Goal: Task Accomplishment & Management: Manage account settings

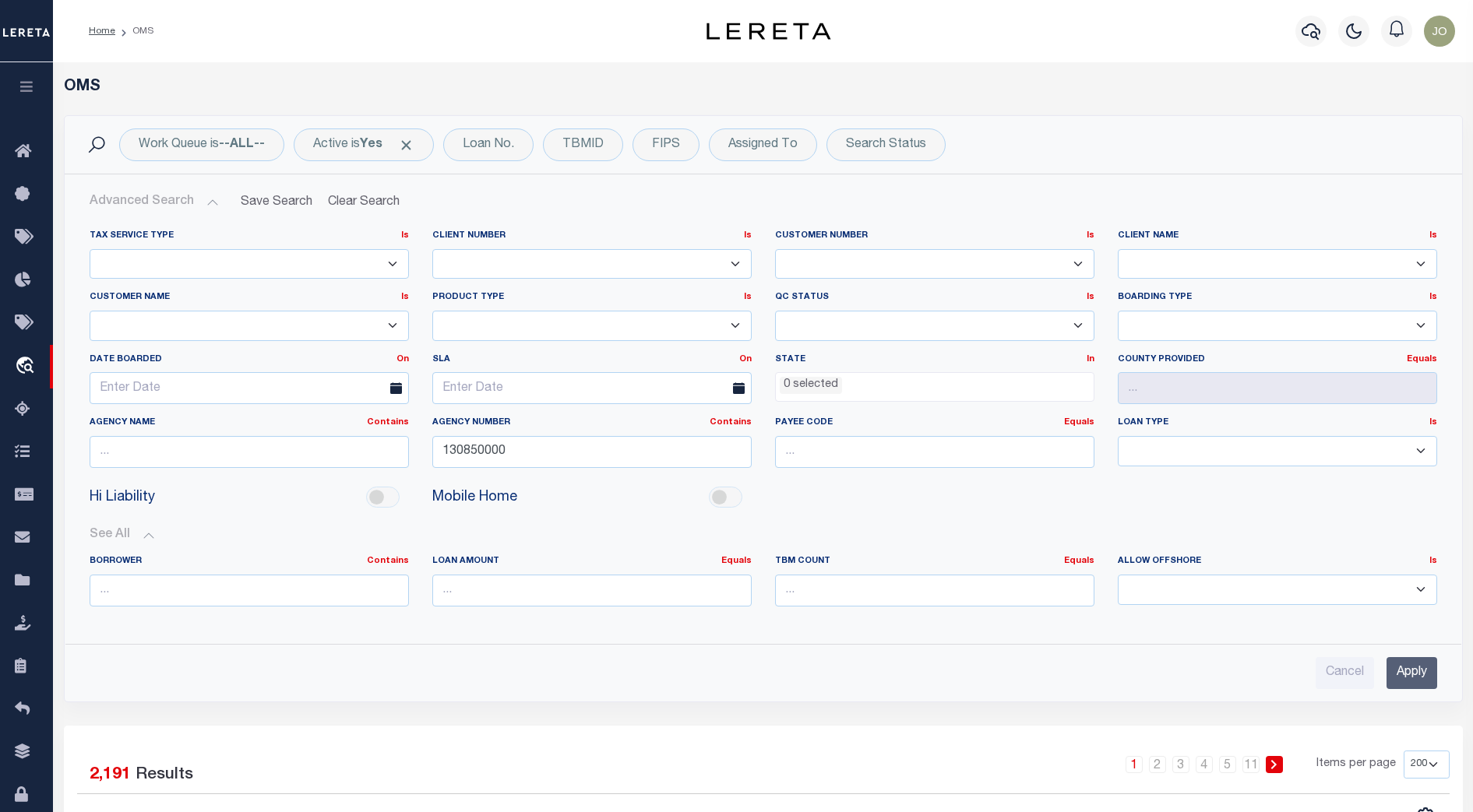
select select
select select "200"
click at [488, 450] on input "130850000" at bounding box center [592, 452] width 319 height 32
paste input "46018"
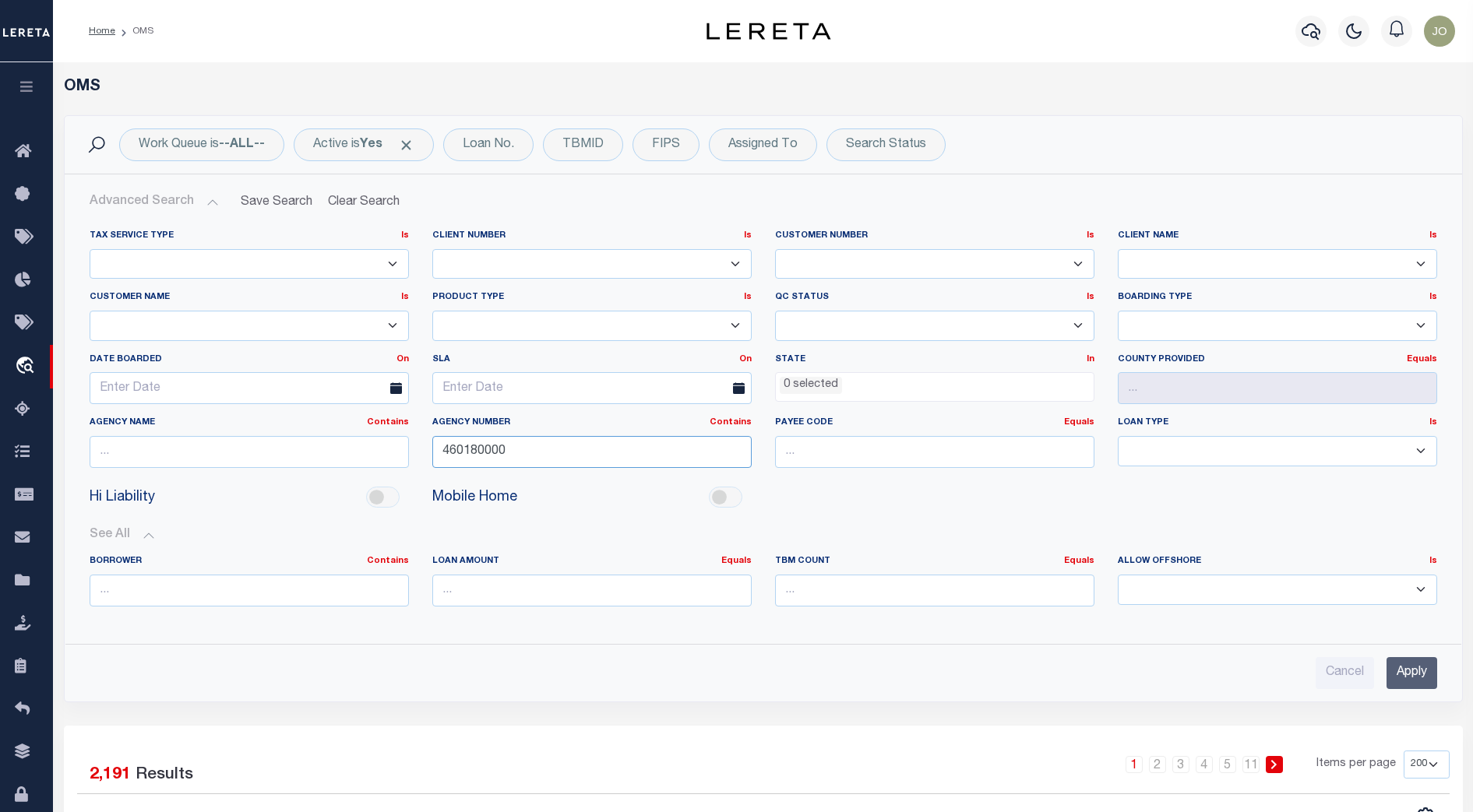
type input "460180000"
click at [1416, 666] on input "Apply" at bounding box center [1412, 673] width 51 height 32
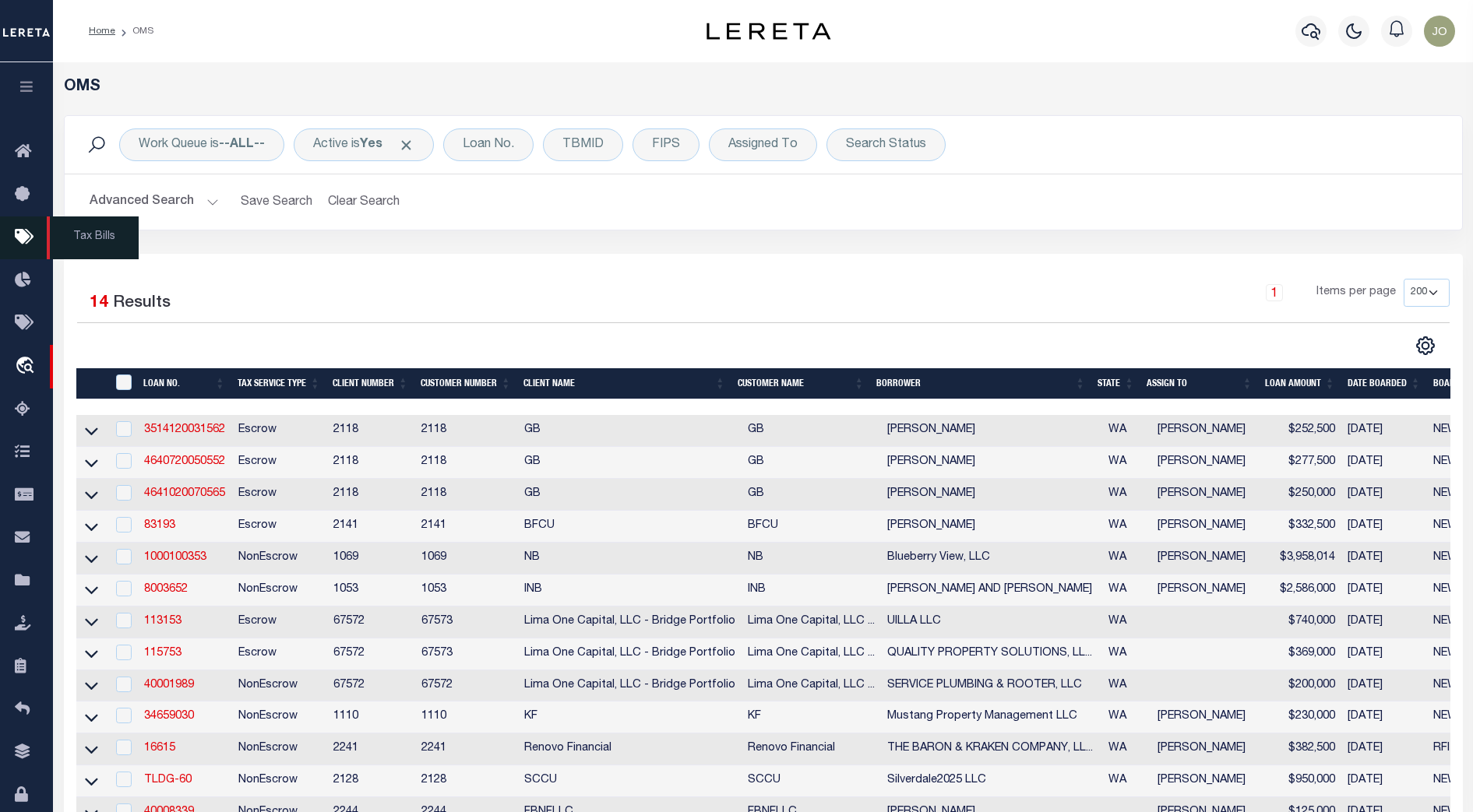
click at [28, 242] on icon at bounding box center [26, 238] width 25 height 19
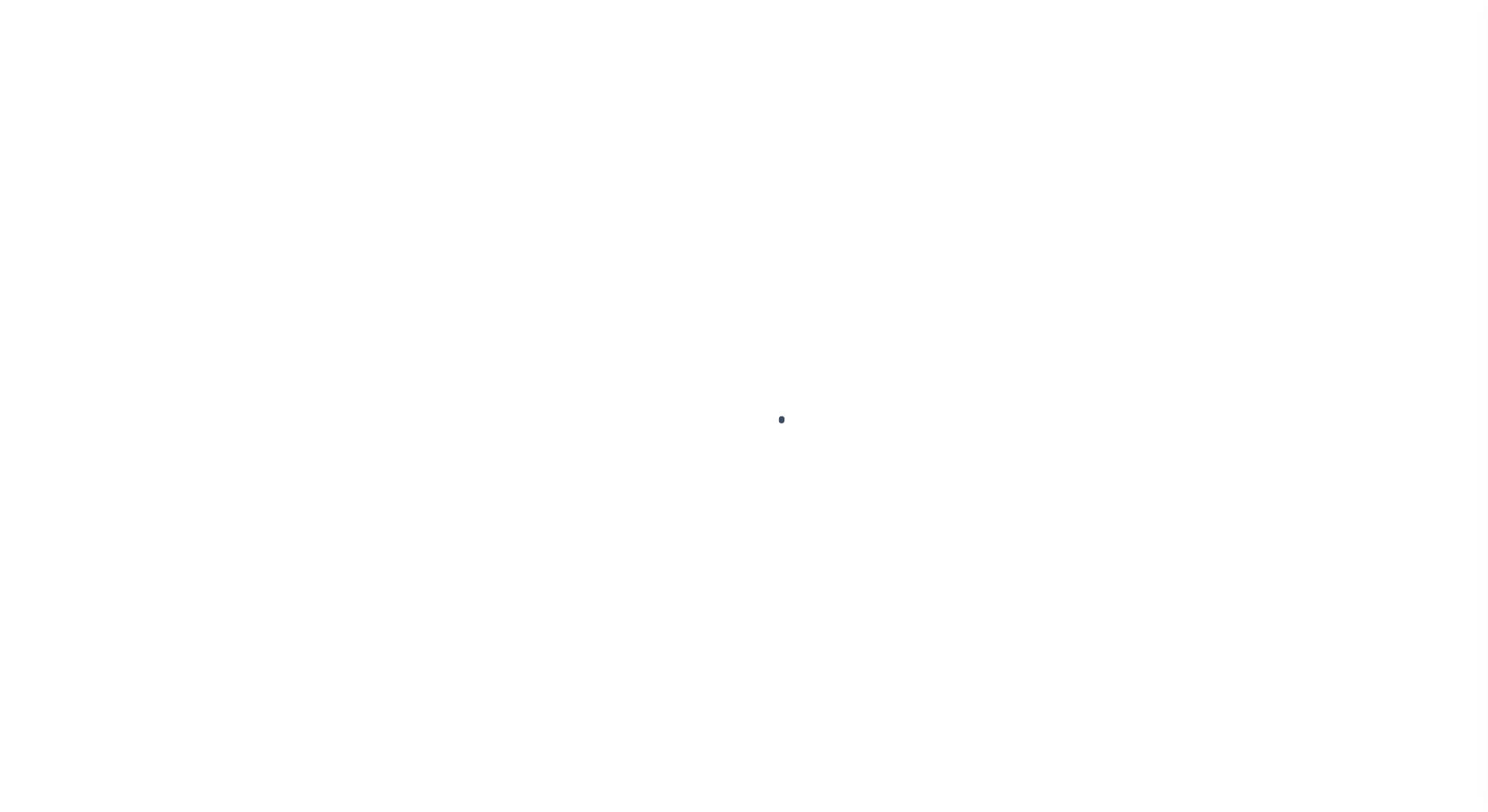
select select
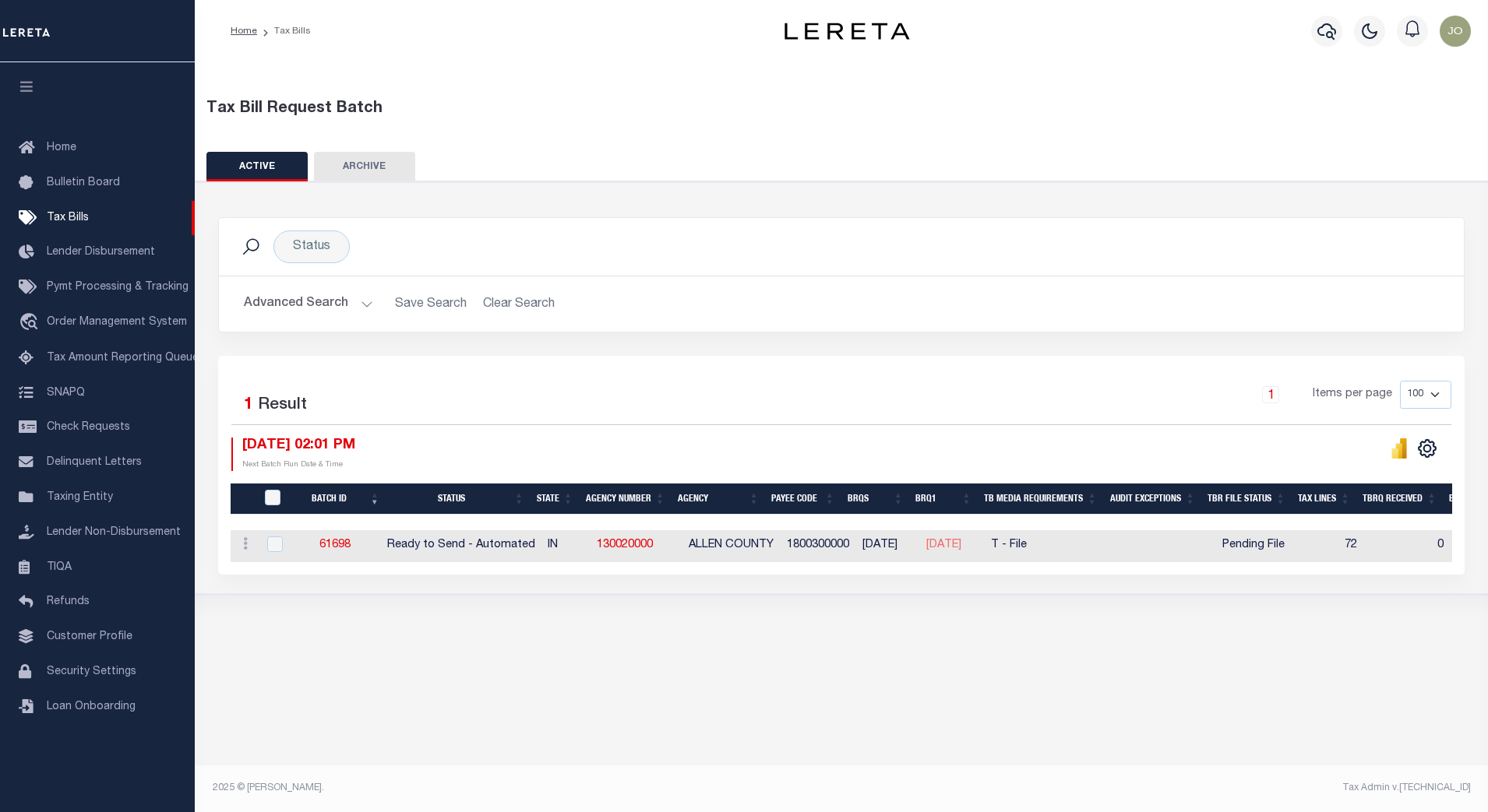
click at [342, 300] on button "Advanced Search" at bounding box center [308, 303] width 130 height 30
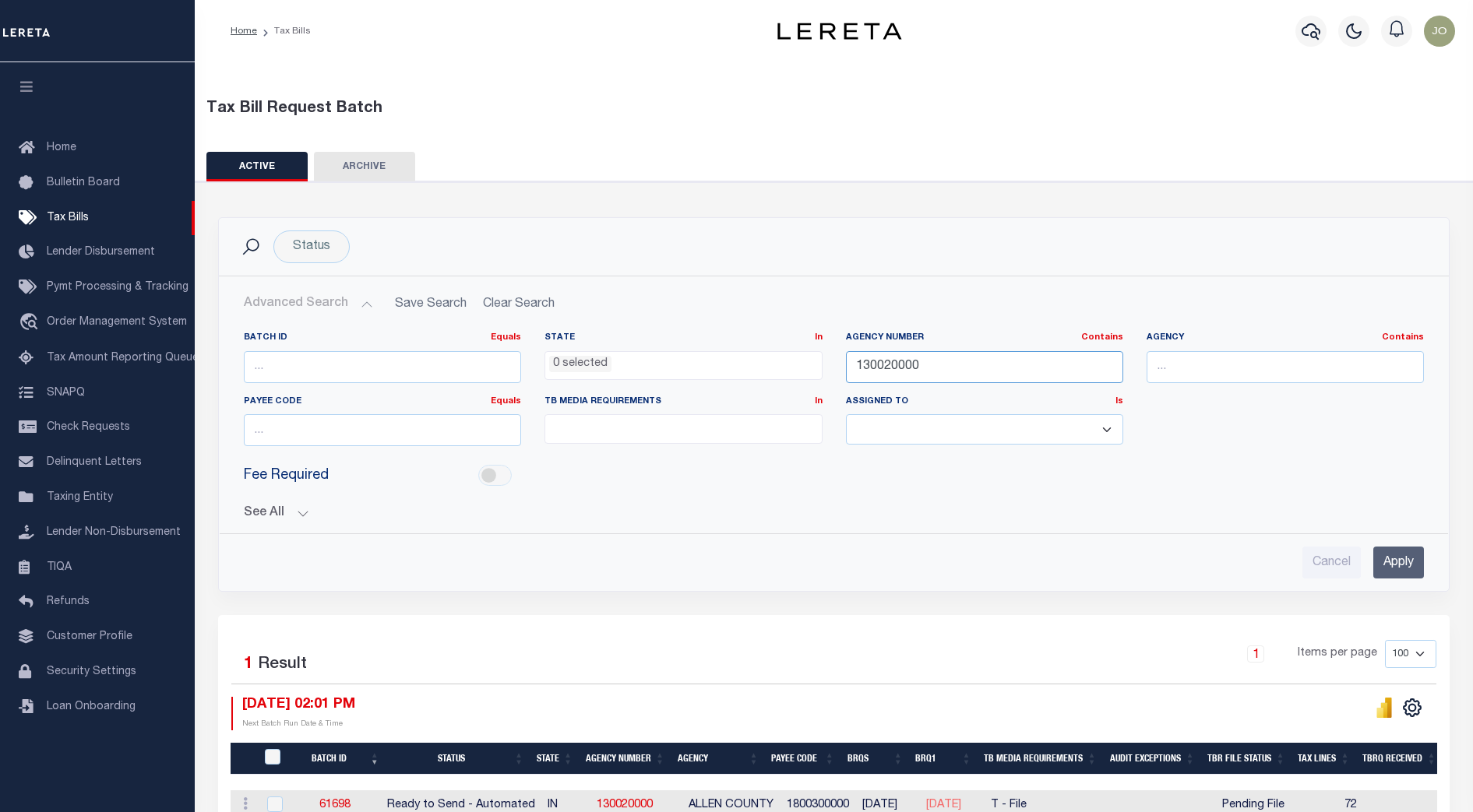
click at [899, 371] on input "130020000" at bounding box center [985, 367] width 278 height 32
paste input "46018"
type input "460180000"
click at [1407, 564] on input "Apply" at bounding box center [1399, 563] width 51 height 32
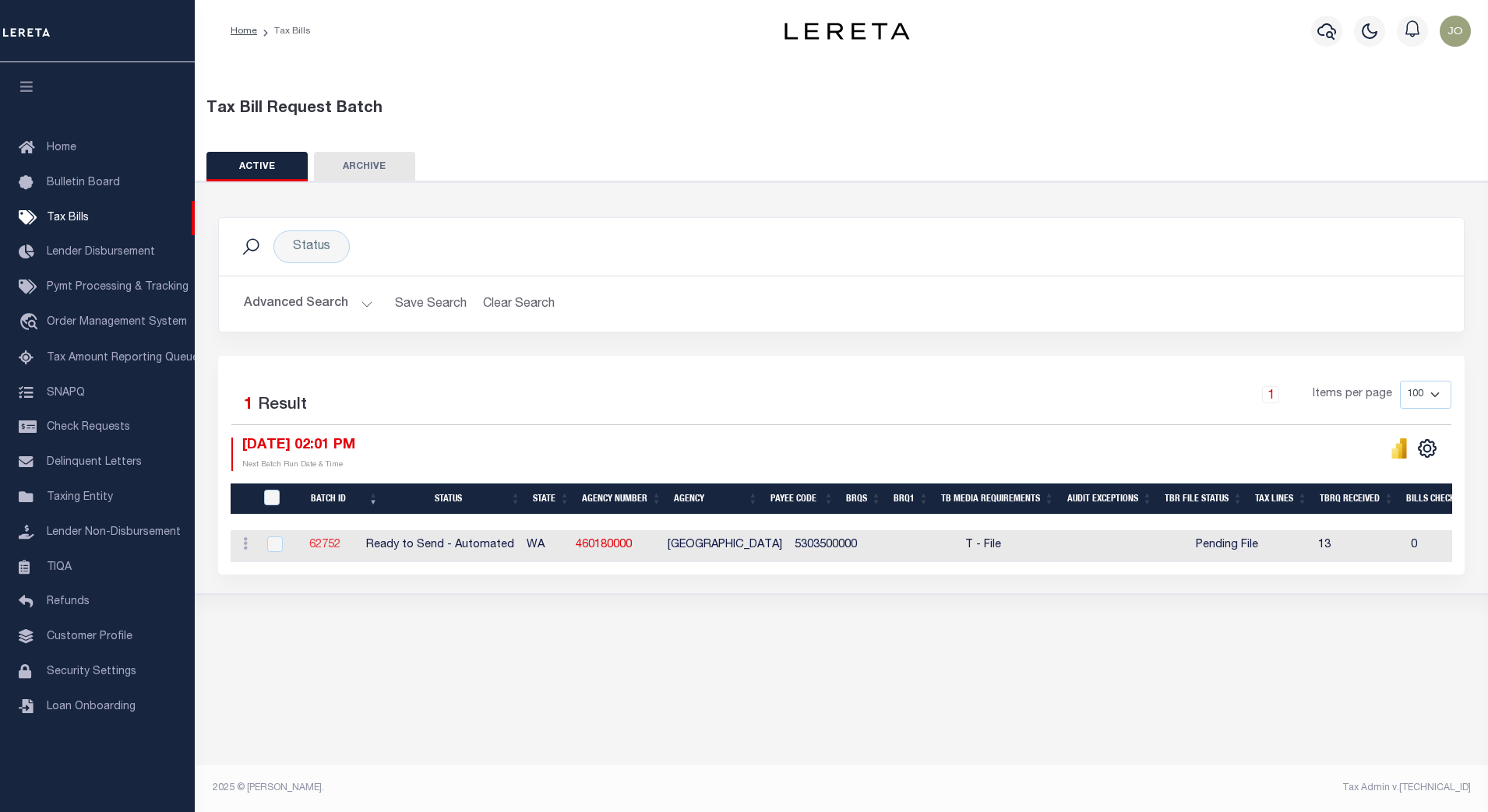
click at [337, 550] on link "62752" at bounding box center [325, 545] width 31 height 11
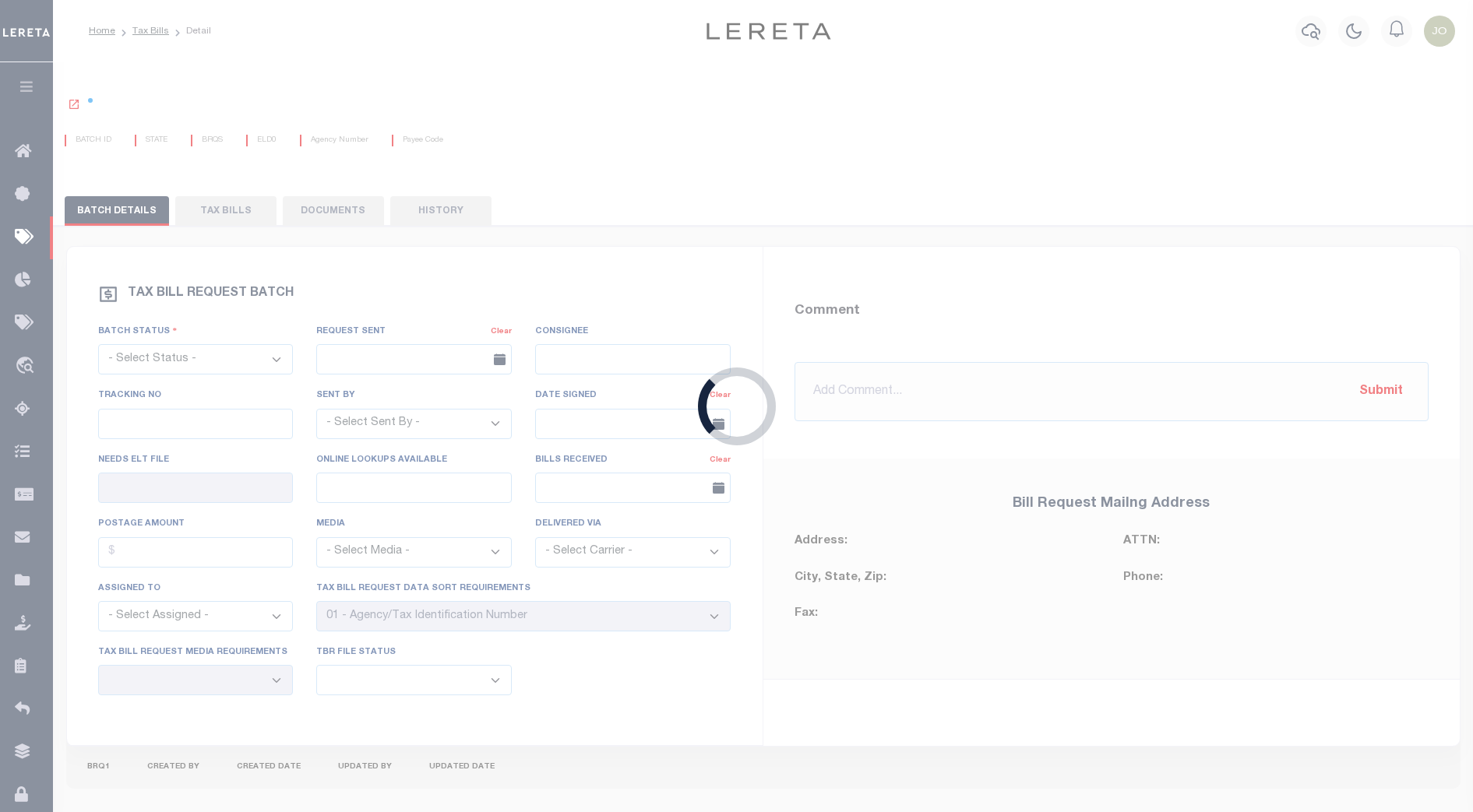
select select "RTA"
type input "No"
type input "Yes"
select select "28"
select select "22"
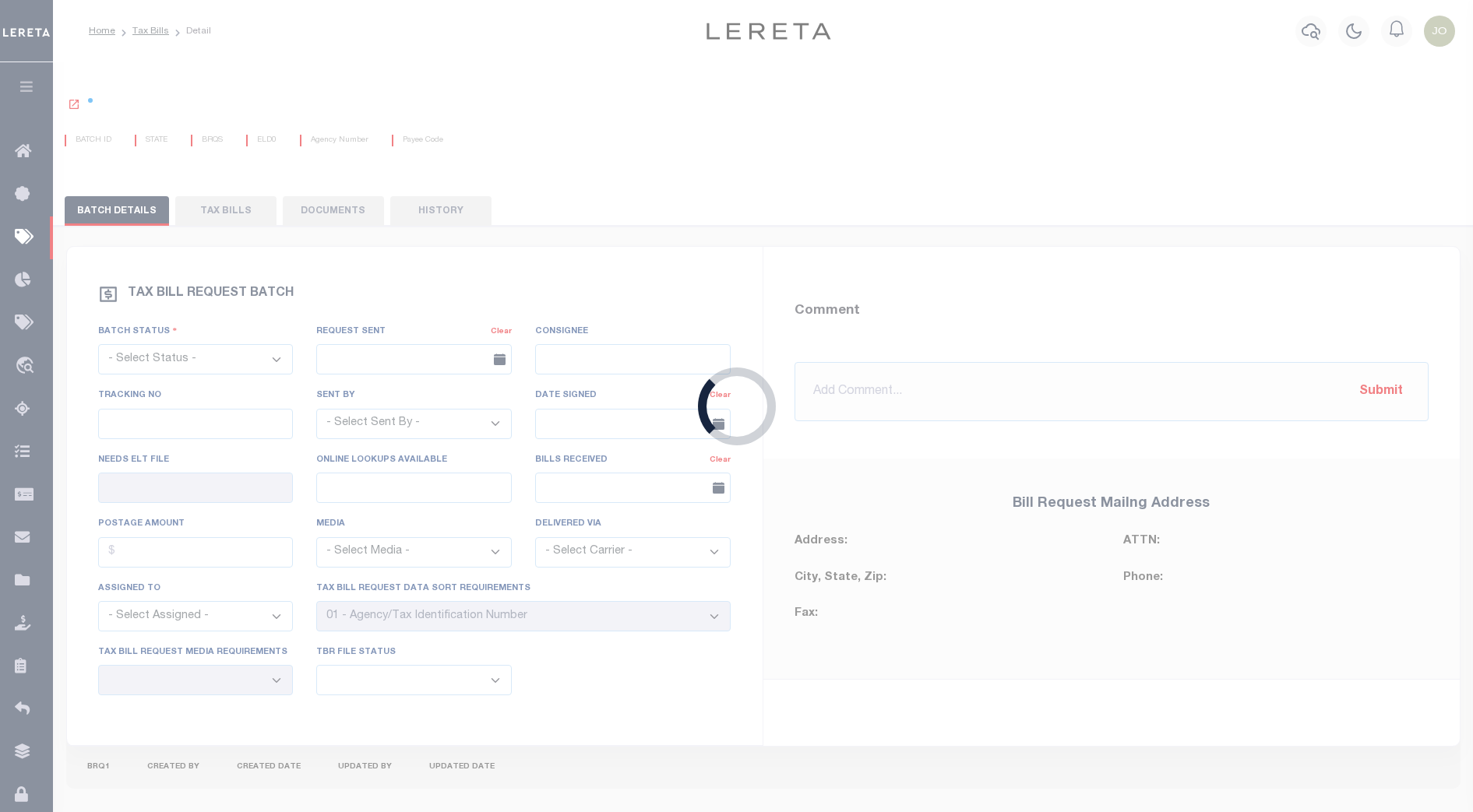
select select "1"
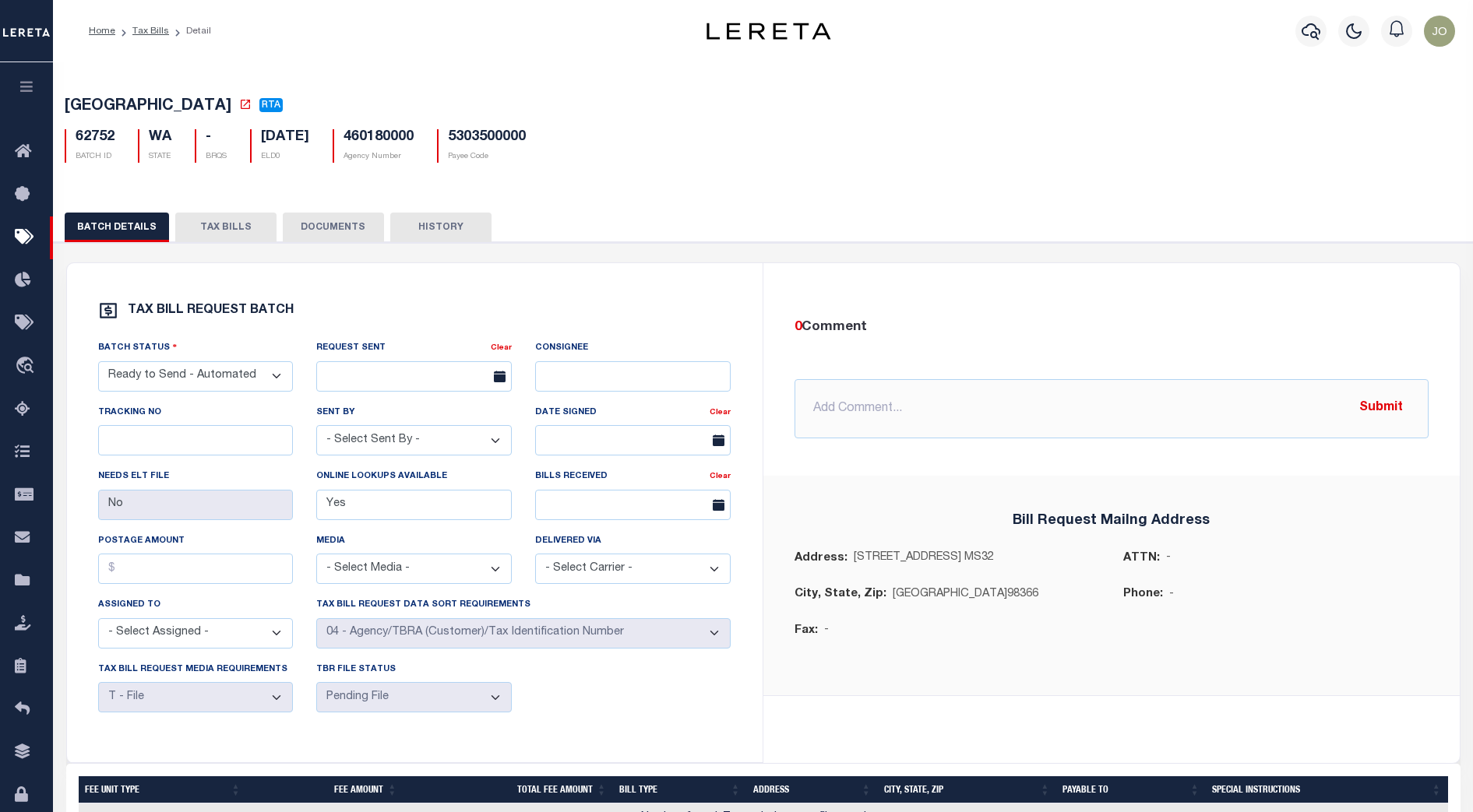
click at [224, 233] on button "TAX BILLS" at bounding box center [226, 227] width 102 height 30
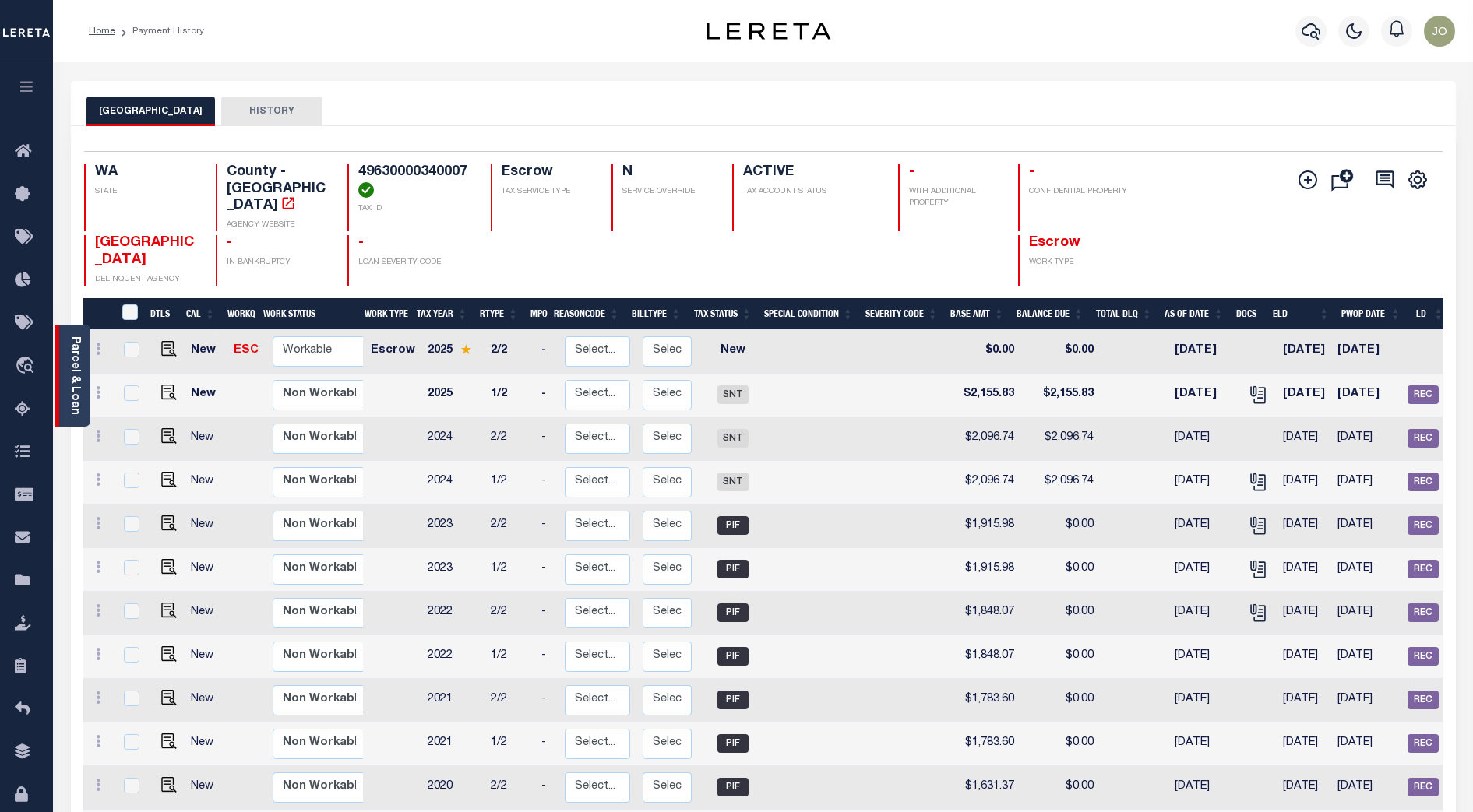
click at [72, 353] on link "Parcel & Loan" at bounding box center [74, 376] width 11 height 79
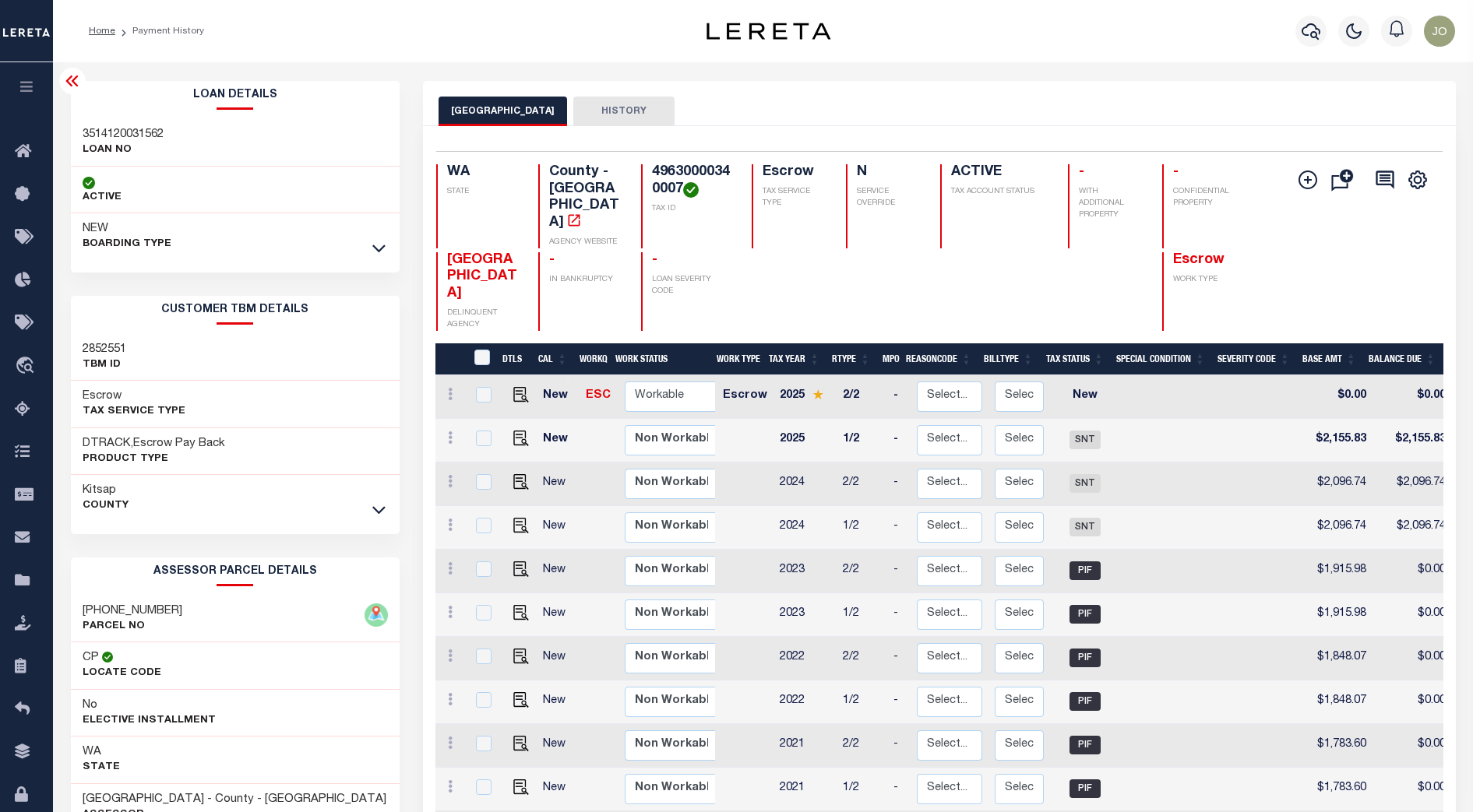
click at [141, 134] on h3 "3514120031562" at bounding box center [123, 134] width 81 height 15
copy h3 "3514120031562"
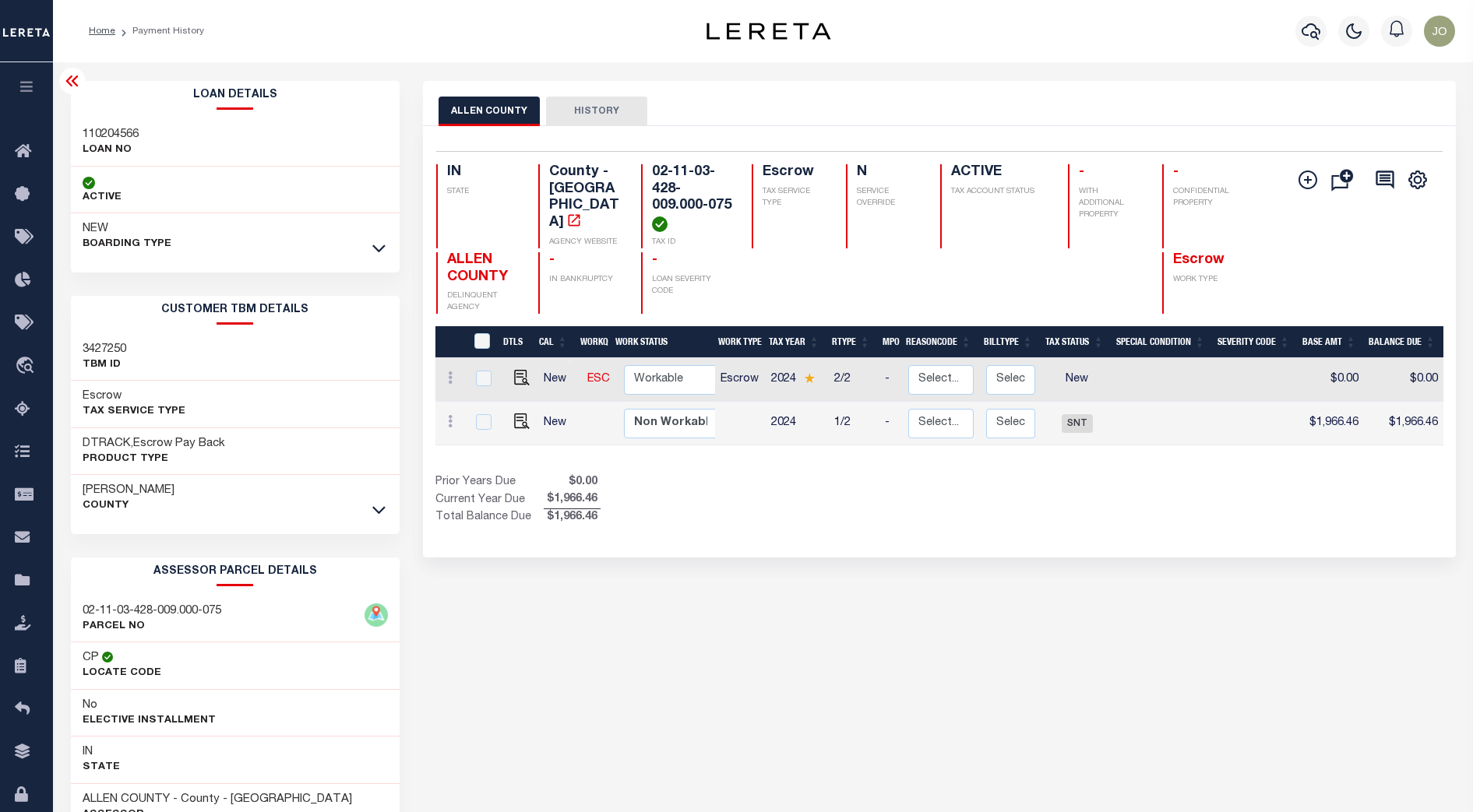
click at [28, 88] on icon "button" at bounding box center [27, 86] width 18 height 14
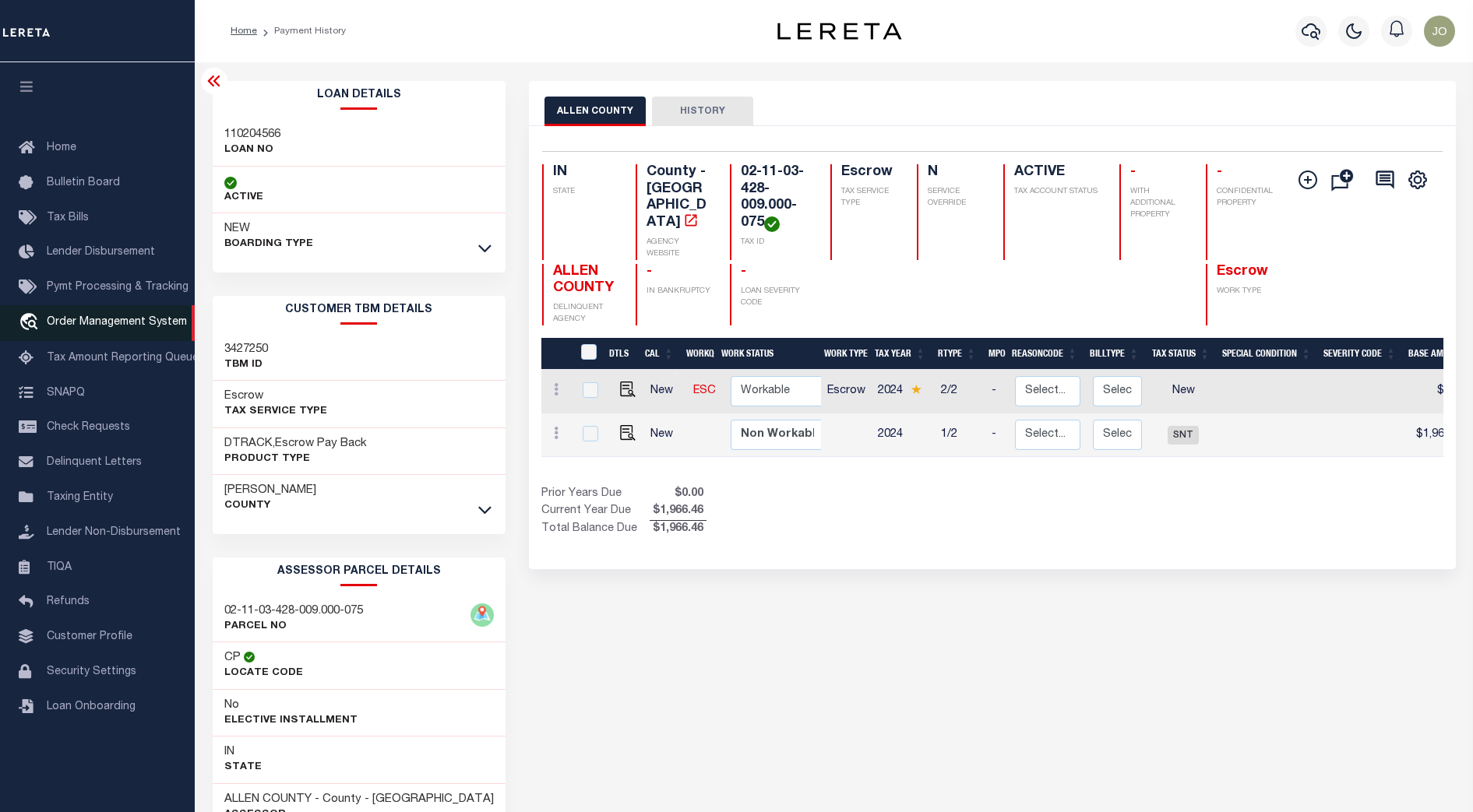
click at [115, 328] on span "Order Management System" at bounding box center [117, 322] width 141 height 11
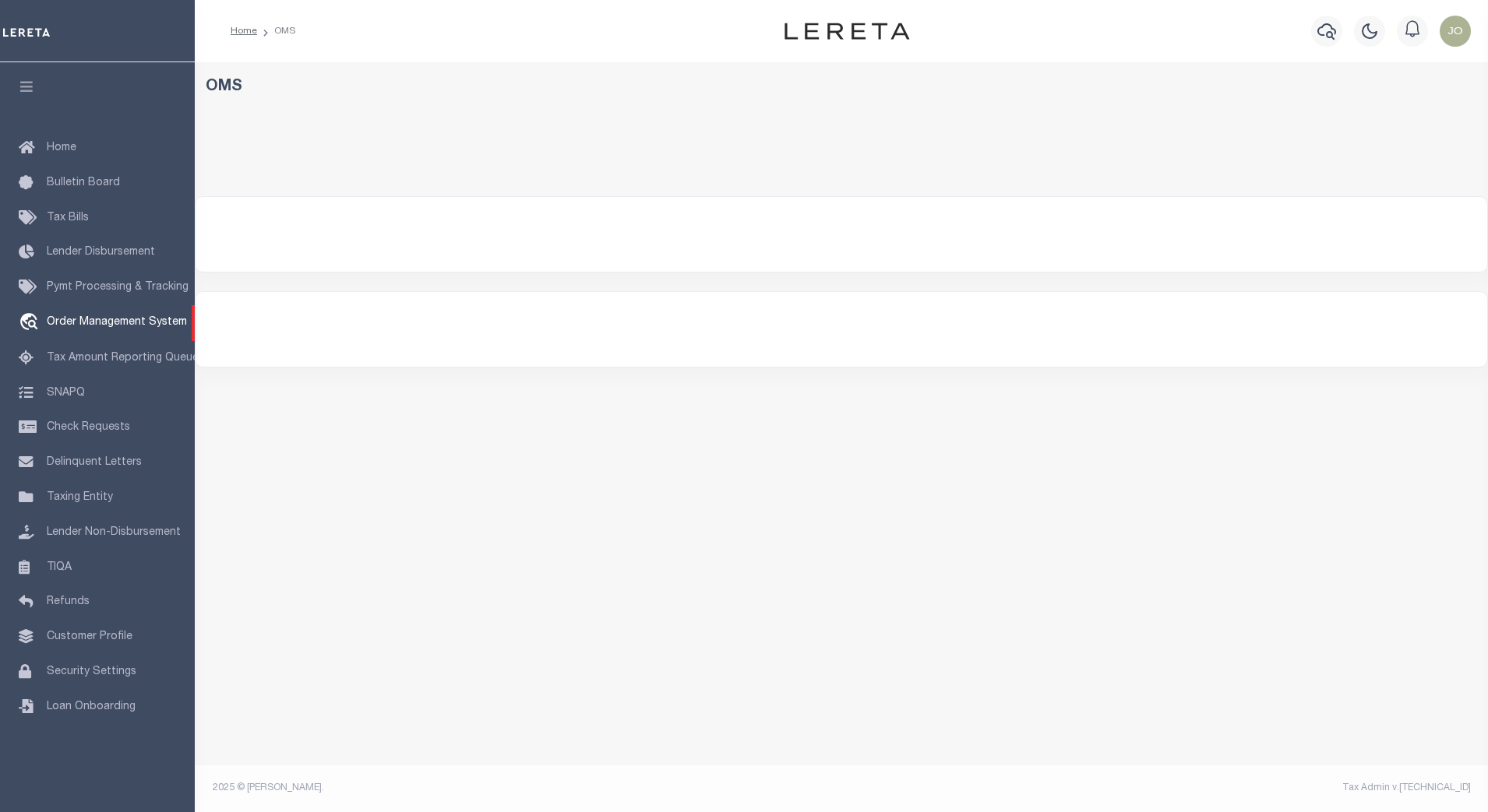
select select
select select "200"
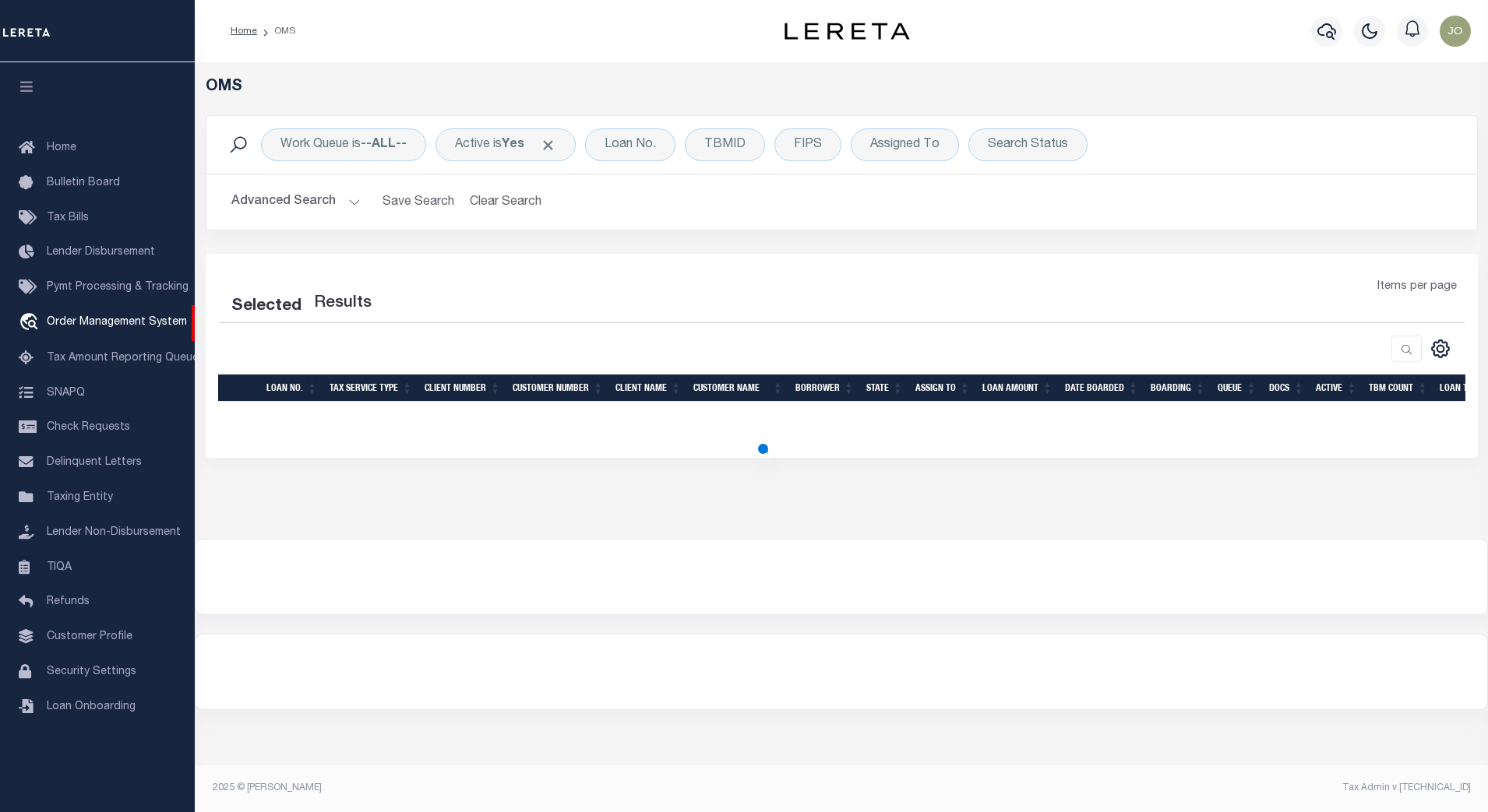
click at [340, 201] on button "Advanced Search" at bounding box center [296, 201] width 130 height 30
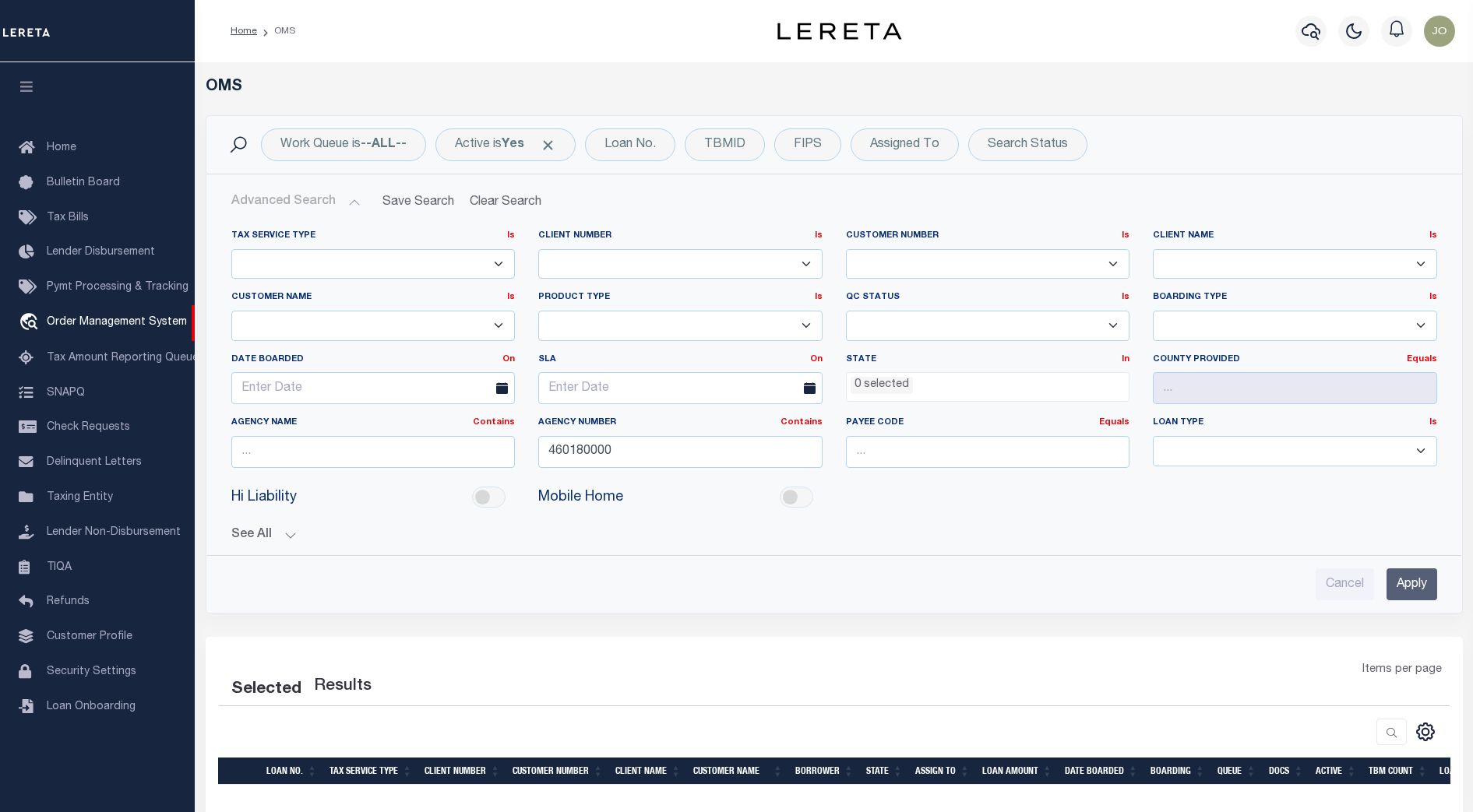
select select "200"
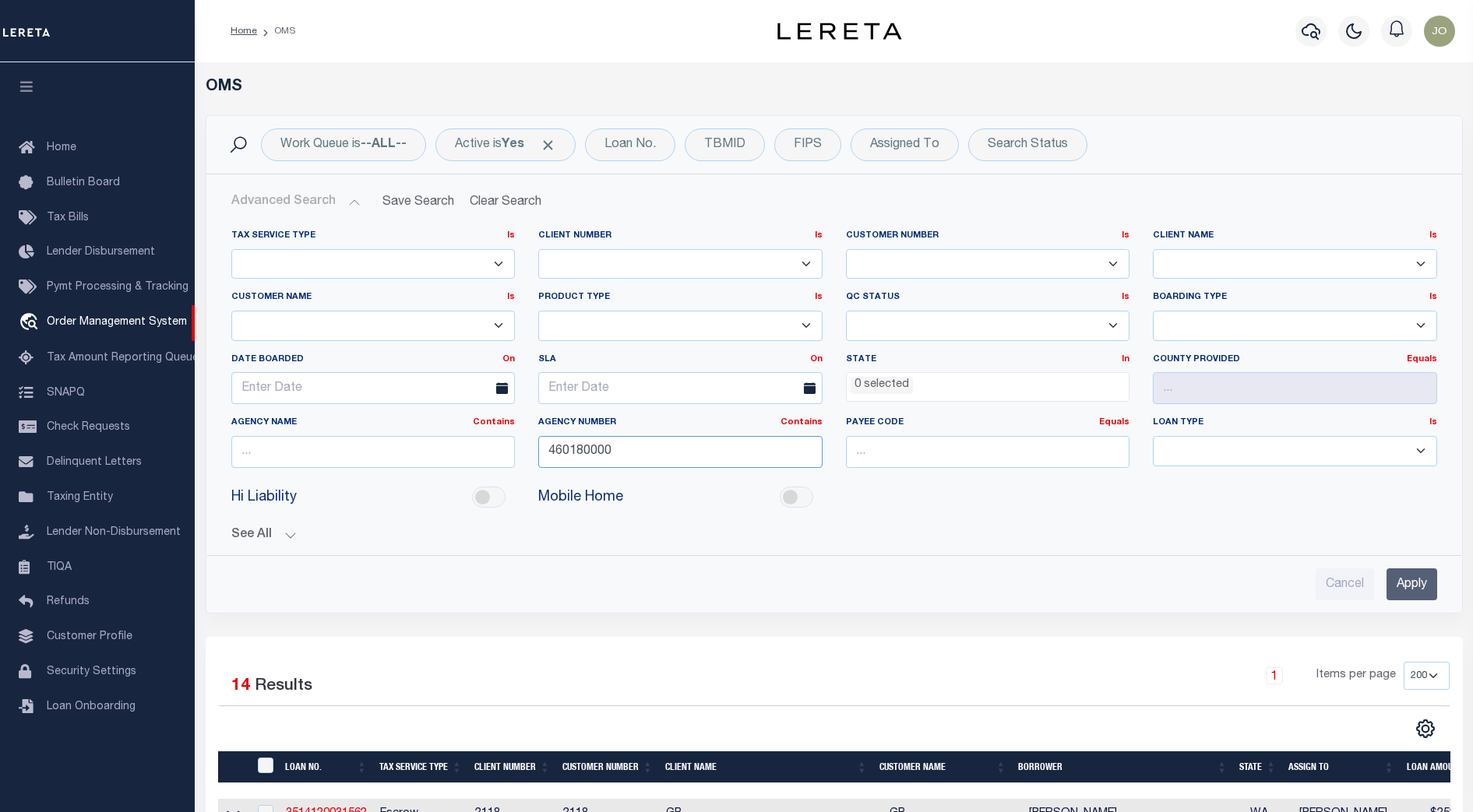
click at [605, 456] on input "460180000" at bounding box center [680, 452] width 284 height 32
click at [640, 147] on div "Loan No." at bounding box center [631, 145] width 91 height 33
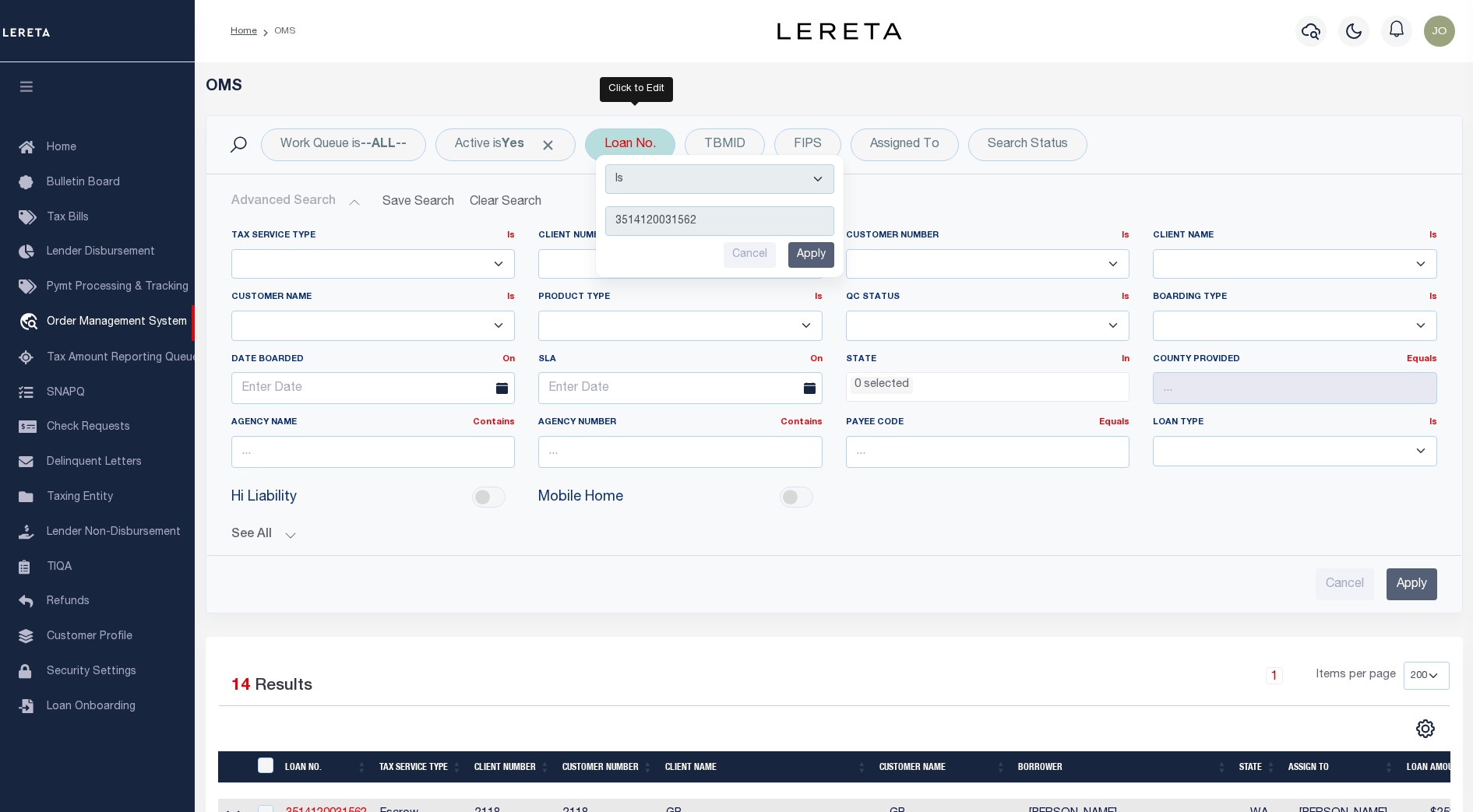
type input "3514120031562"
click at [817, 247] on input "Apply" at bounding box center [811, 255] width 46 height 25
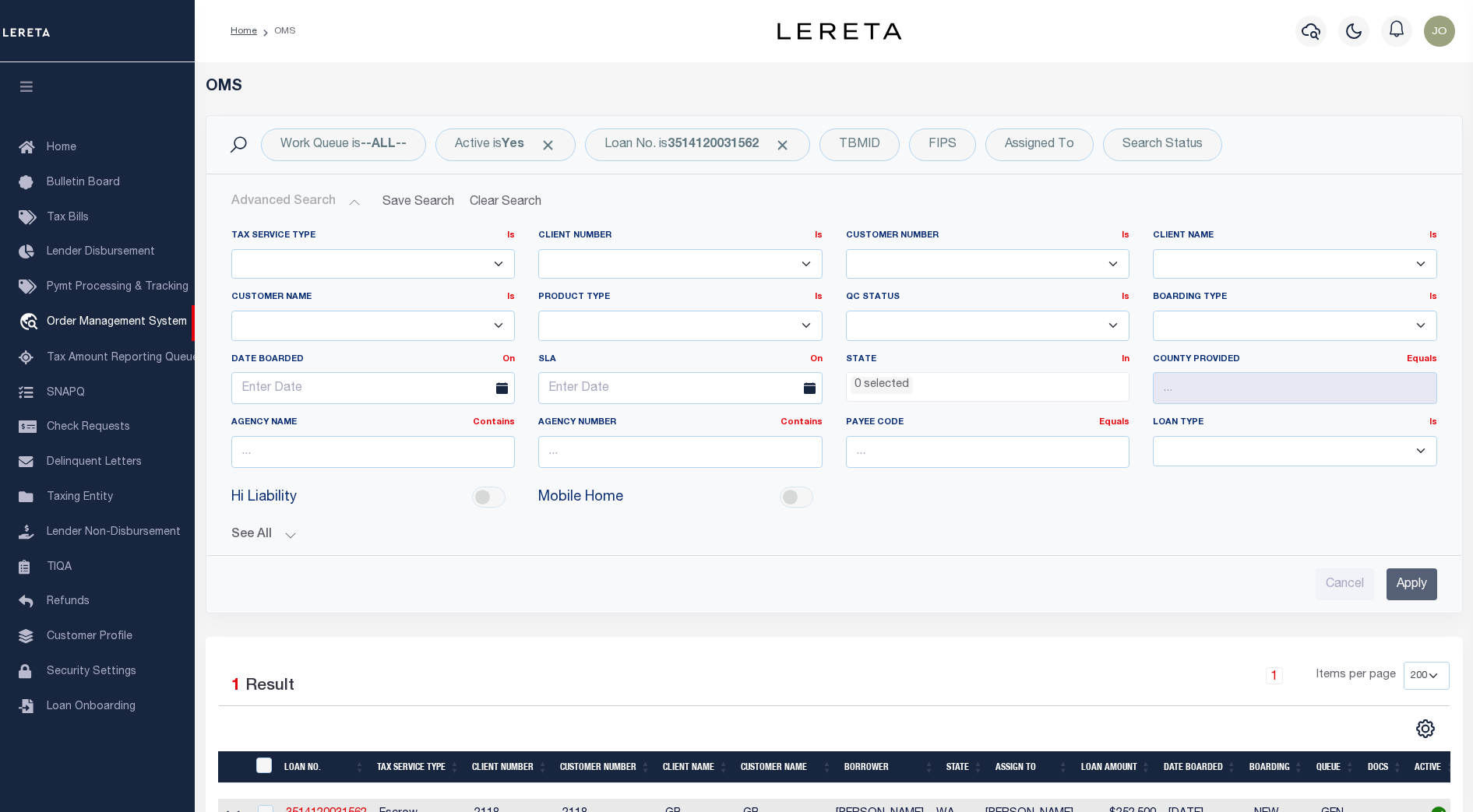
scroll to position [195, 0]
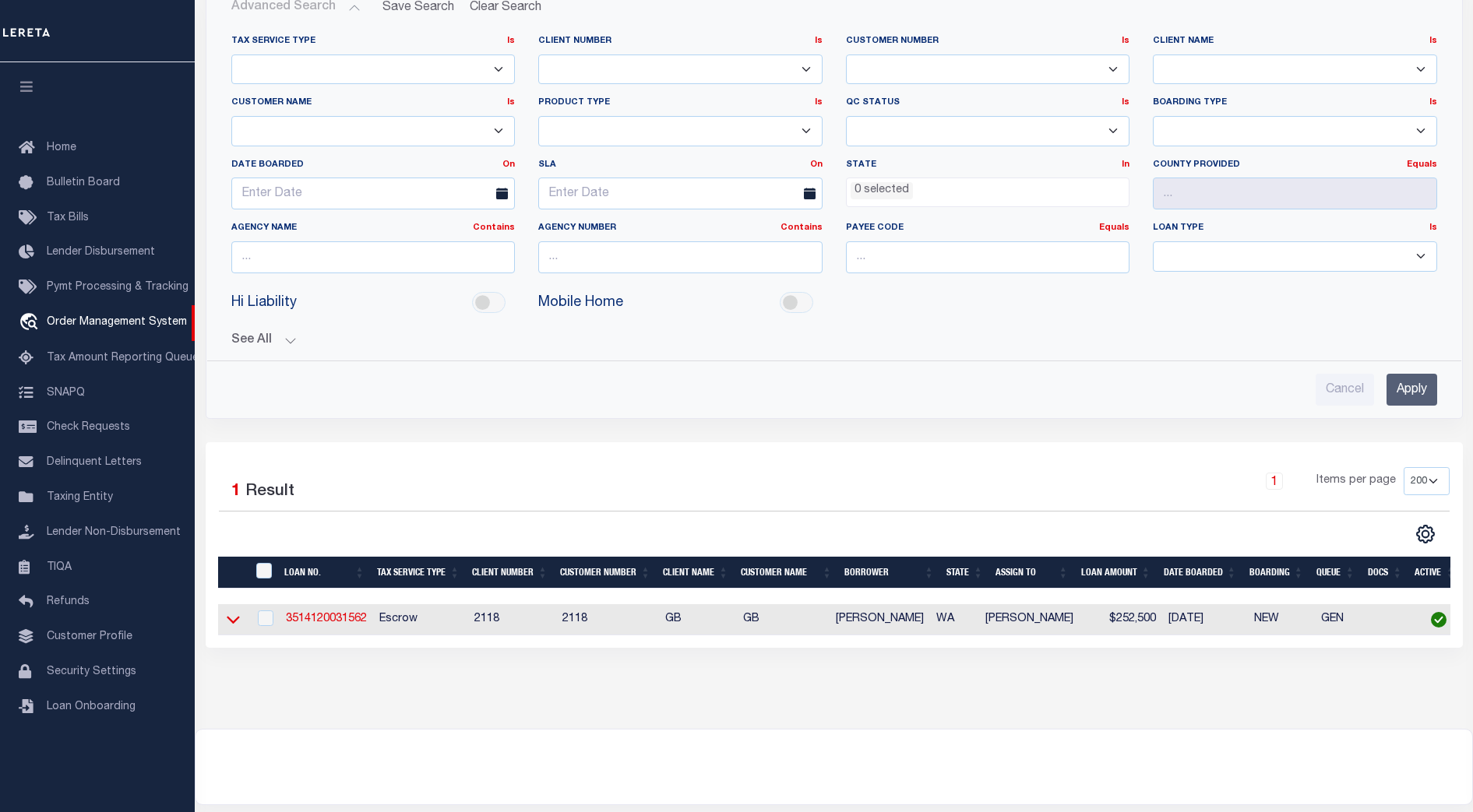
click at [236, 622] on icon at bounding box center [233, 621] width 14 height 8
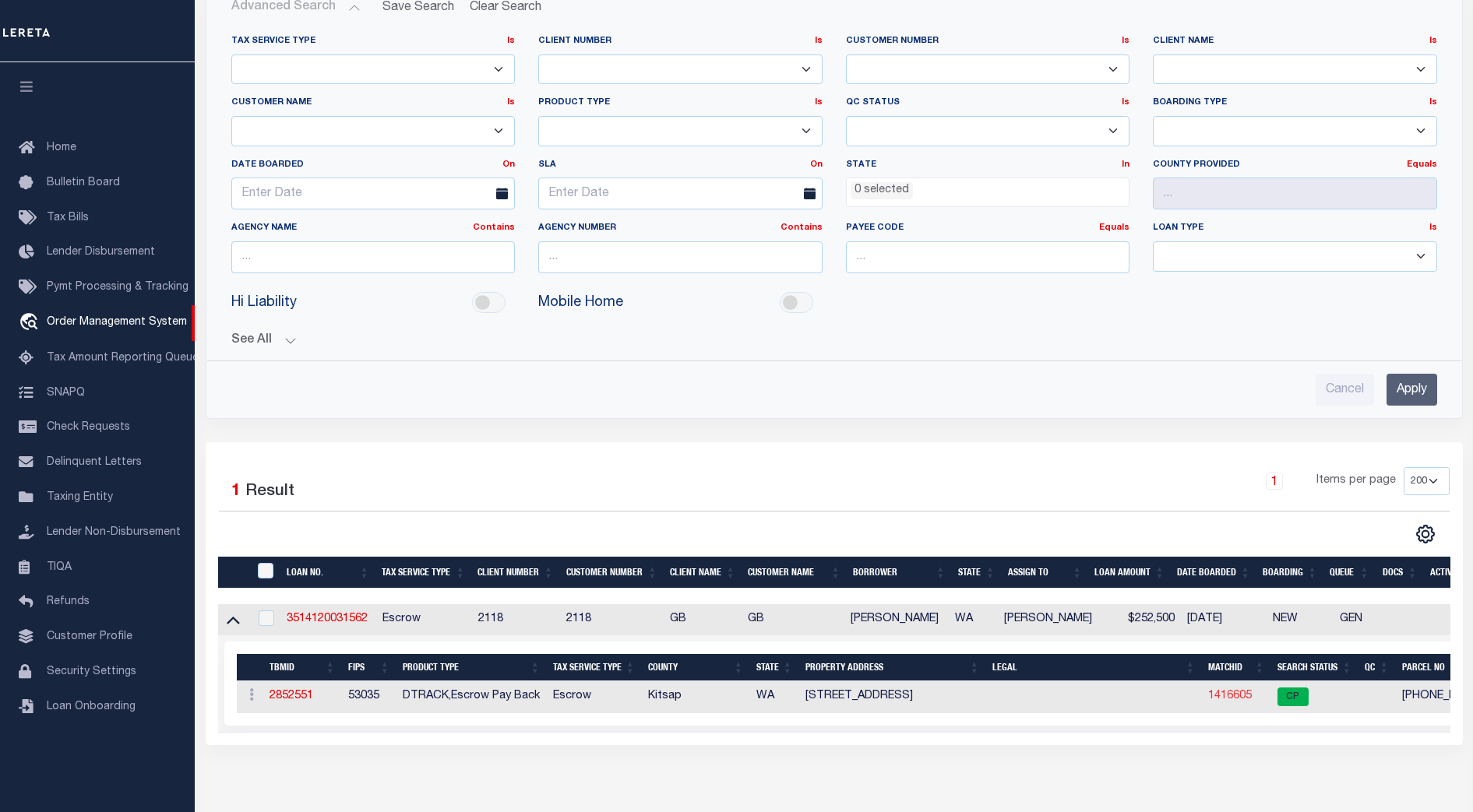
click at [1230, 699] on link "1416605" at bounding box center [1230, 696] width 44 height 11
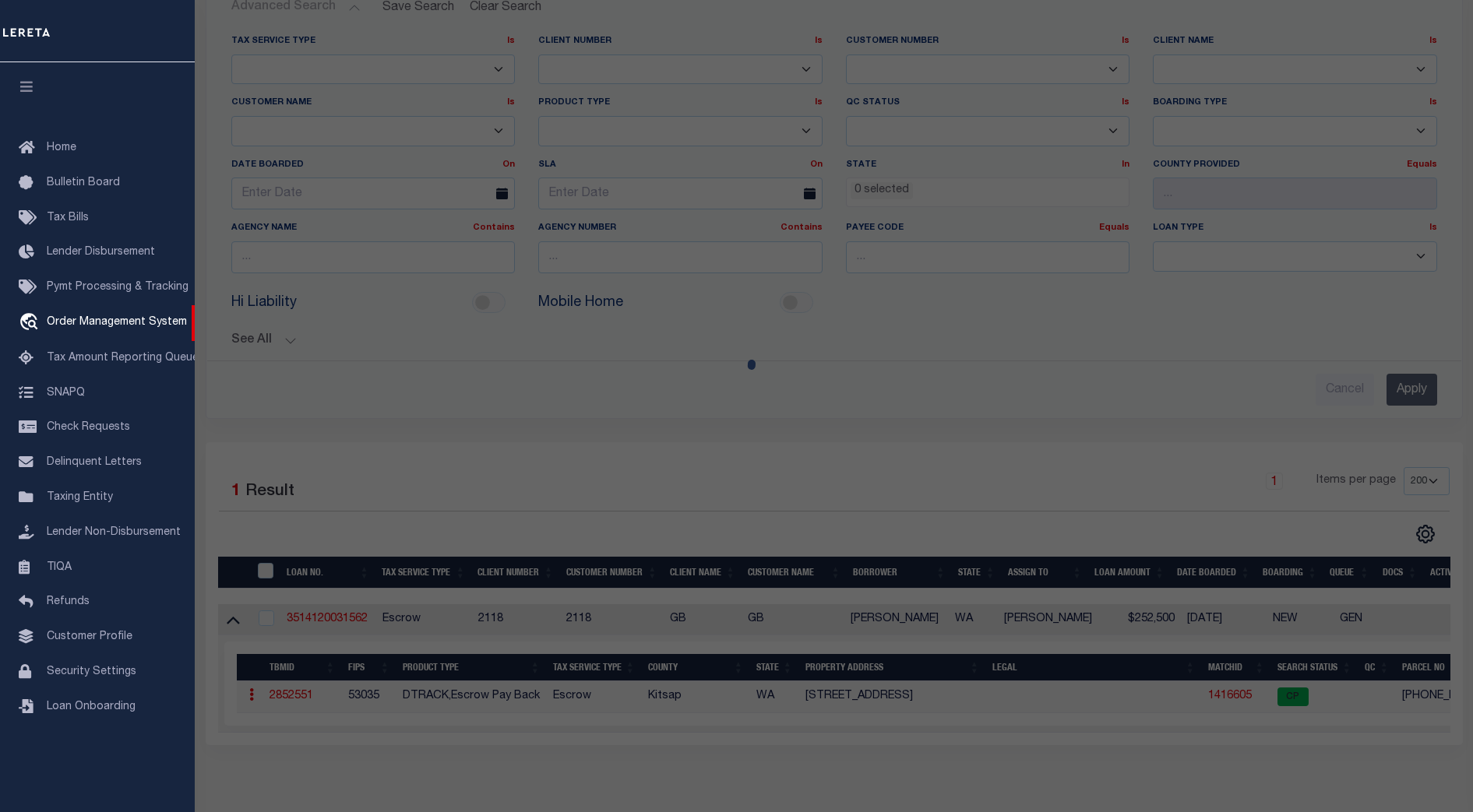
checkbox input "false"
select select "CP"
type input "BENSON KATE M"
select select
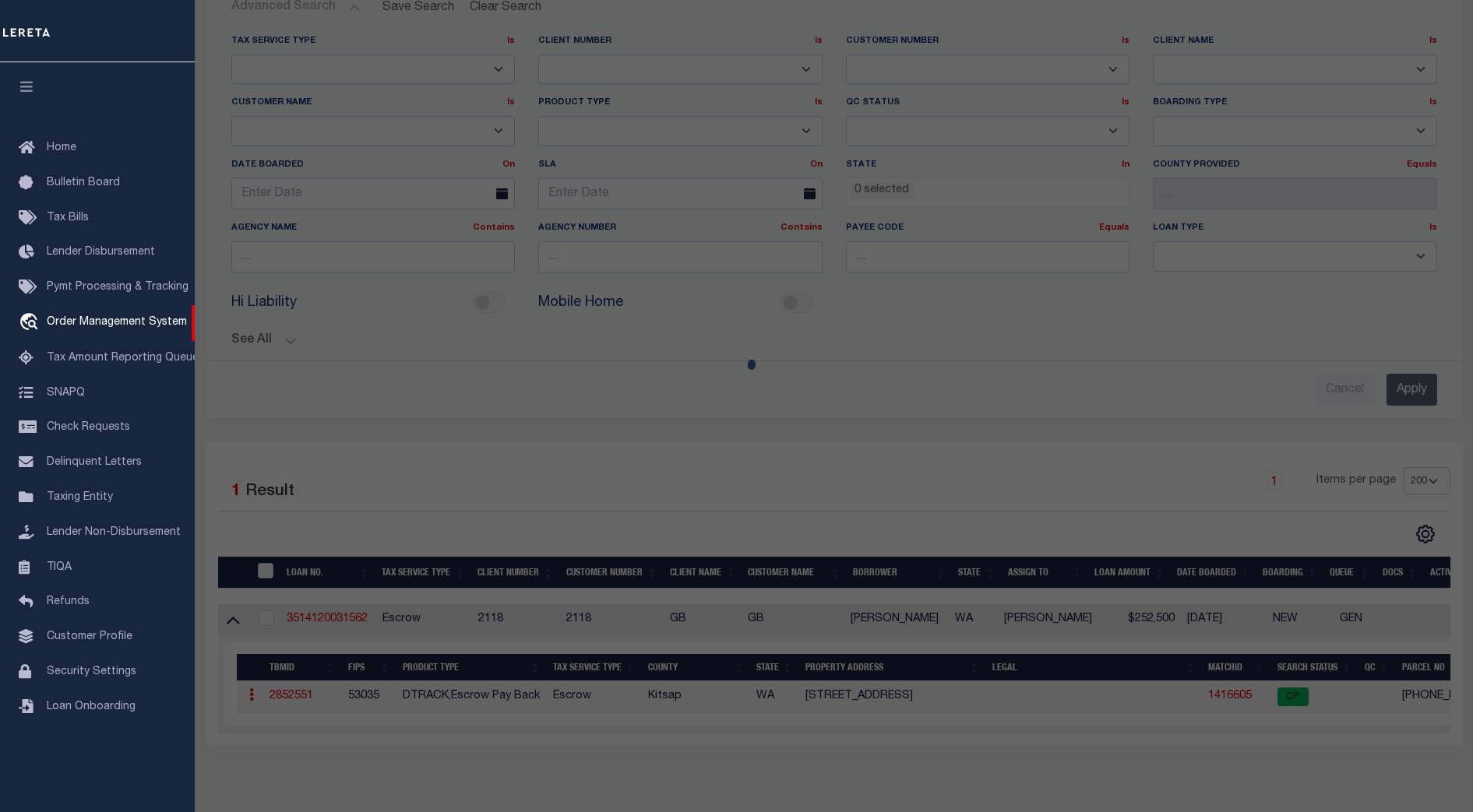
type input "9035 BLAKE CT NW"
type input "BREMERTON WA 98311"
type textarea "Tax ID Special Project"
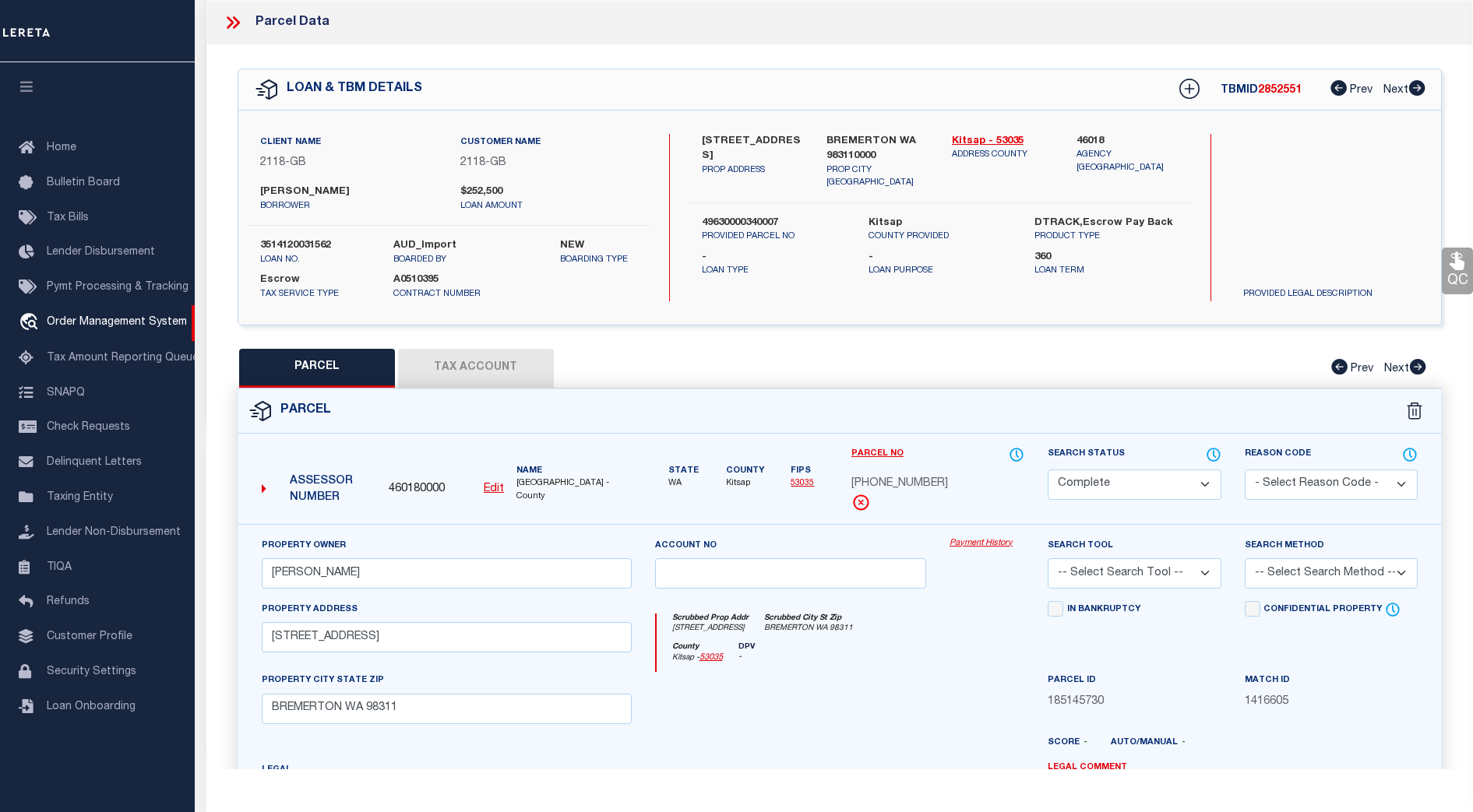
click at [489, 376] on button "Tax Account" at bounding box center [476, 368] width 156 height 39
select select "100"
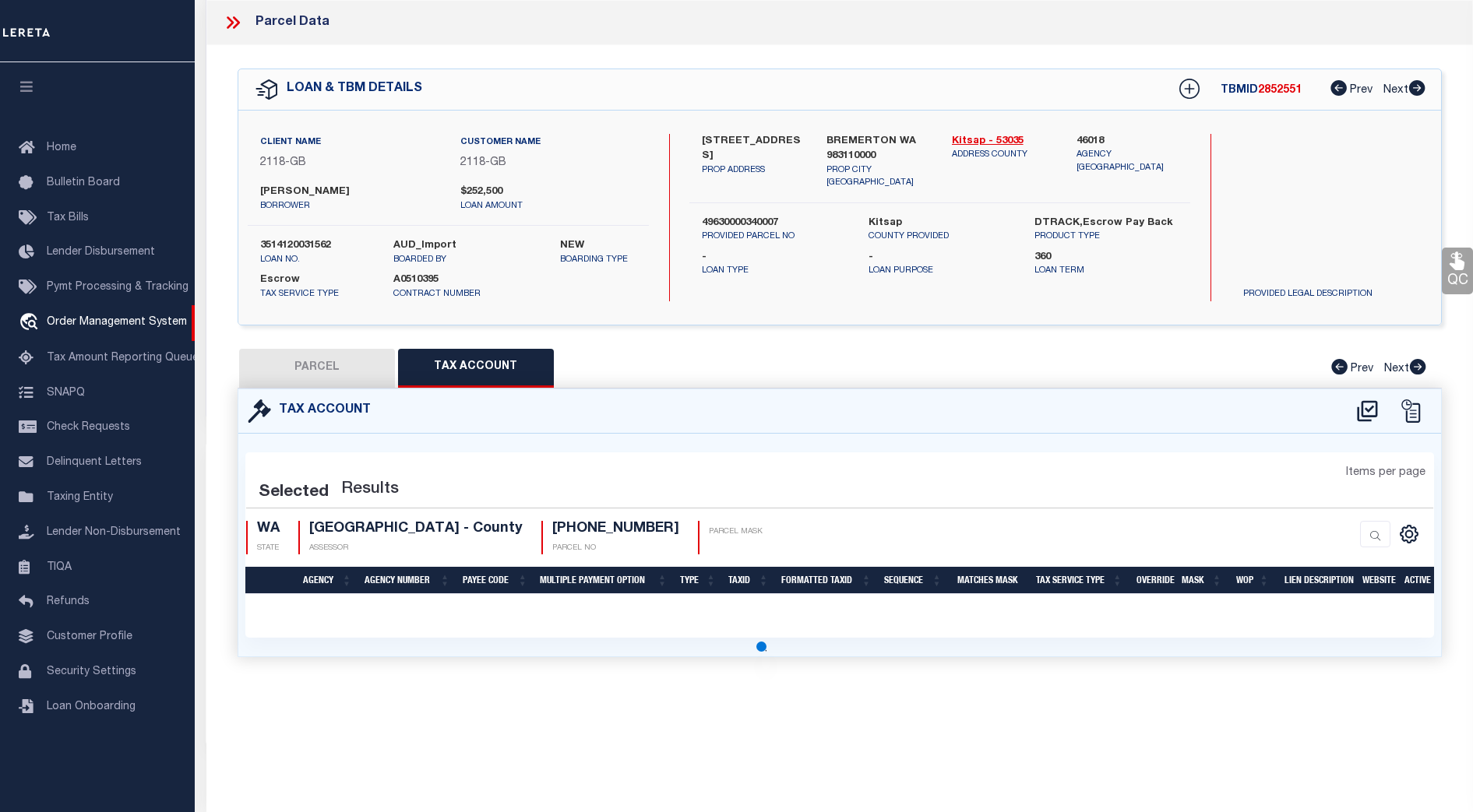
select select "100"
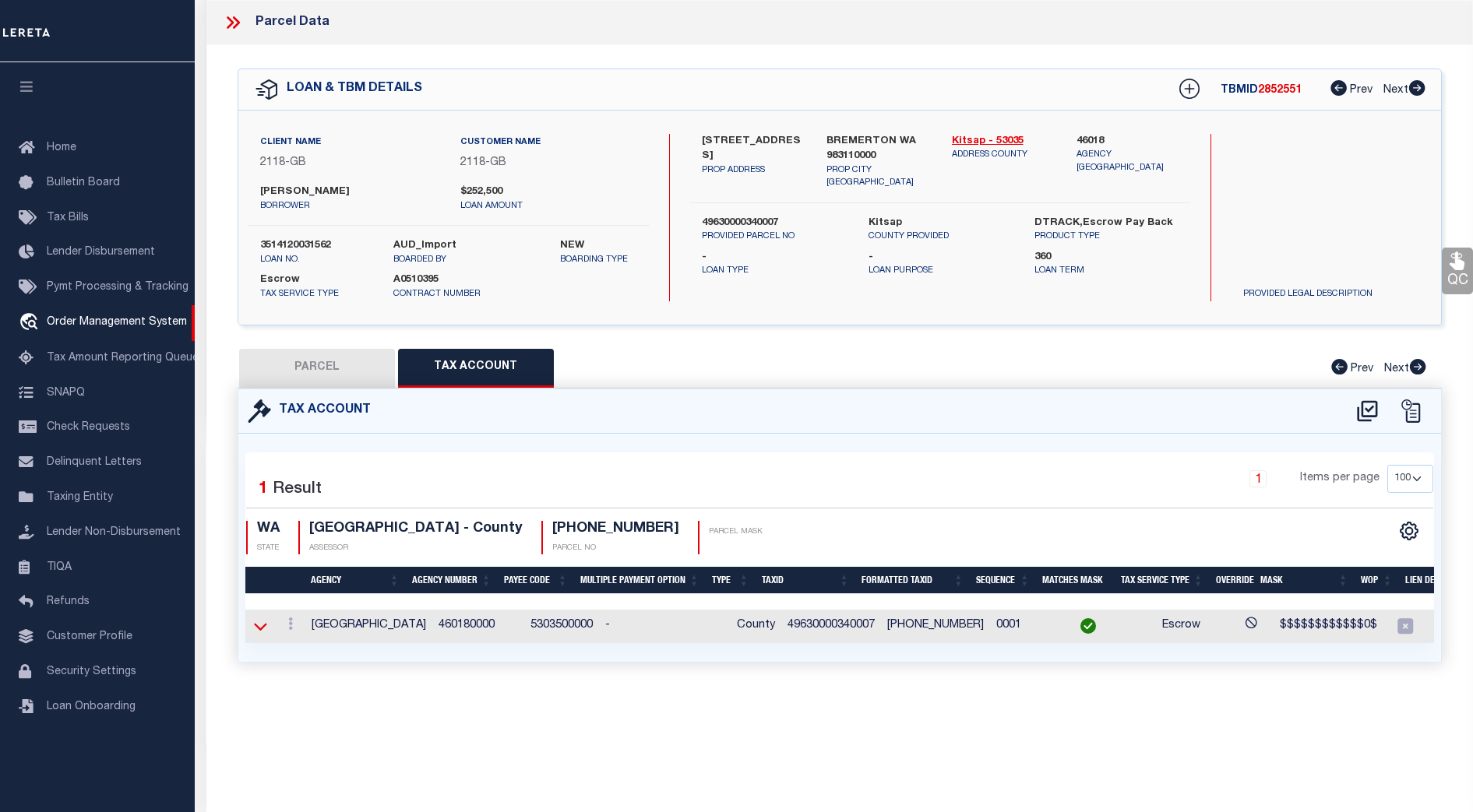
click at [257, 626] on icon at bounding box center [260, 627] width 14 height 8
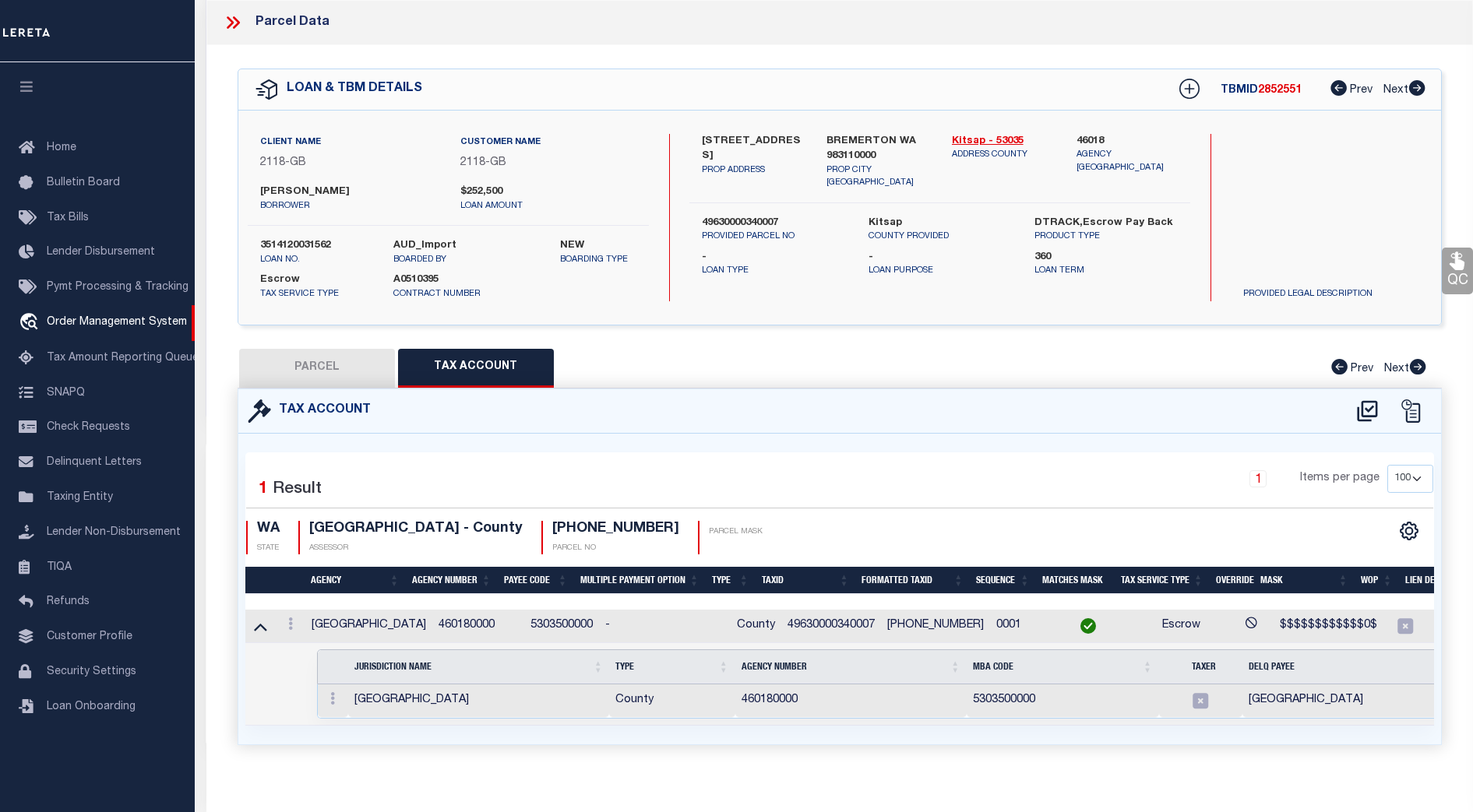
click at [230, 24] on icon at bounding box center [233, 23] width 20 height 20
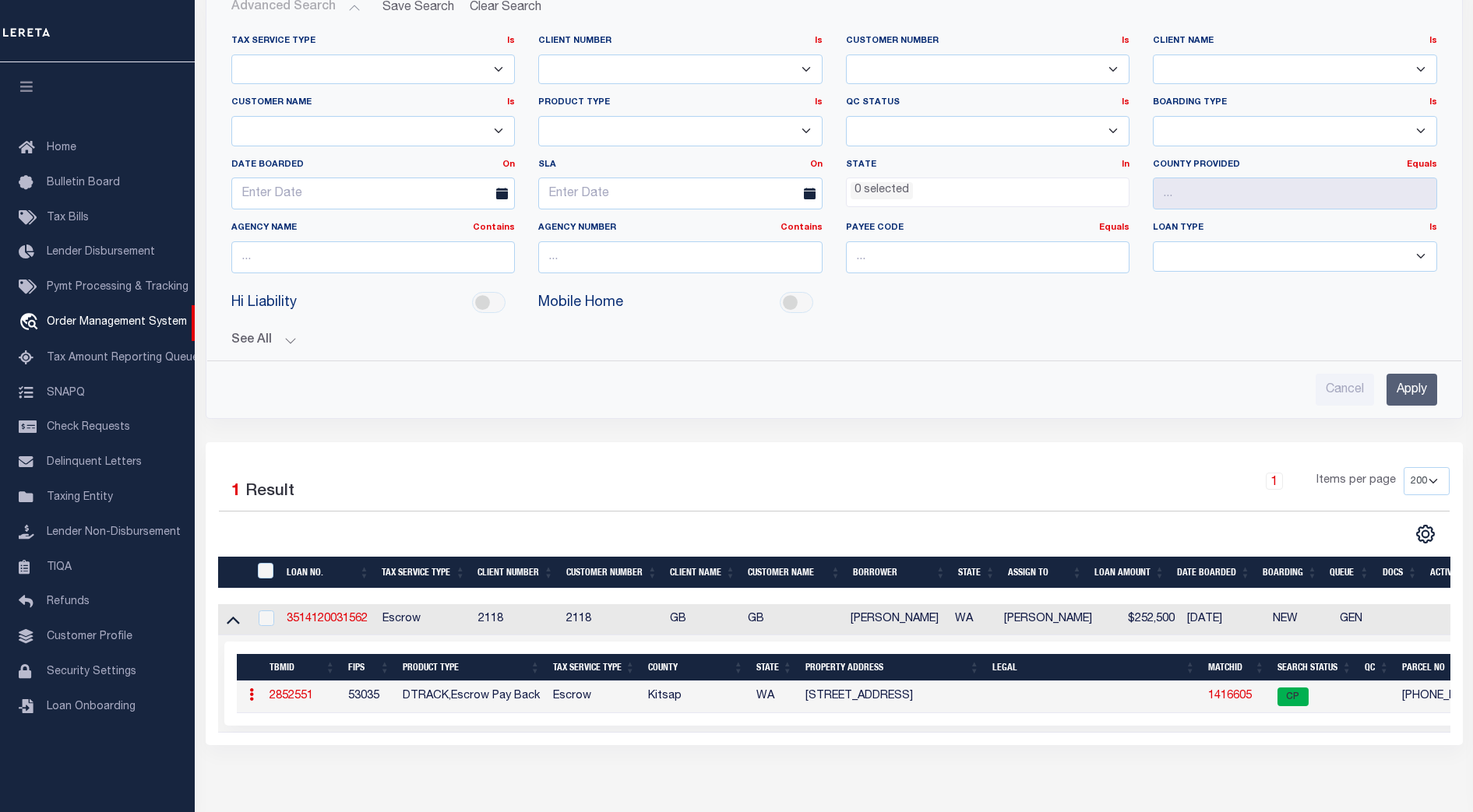
scroll to position [0, 0]
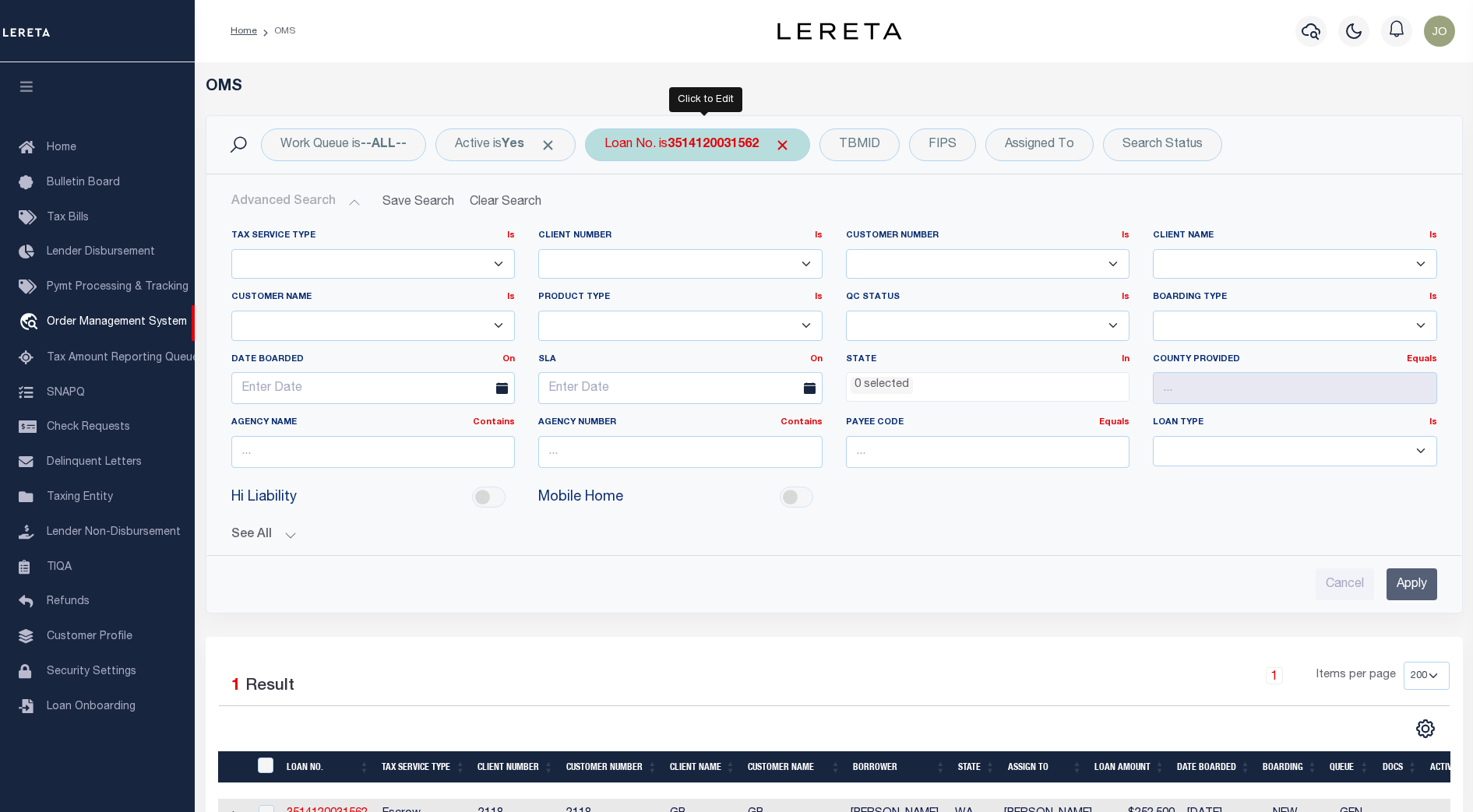
click at [677, 147] on b "3514120031562" at bounding box center [713, 145] width 91 height 13
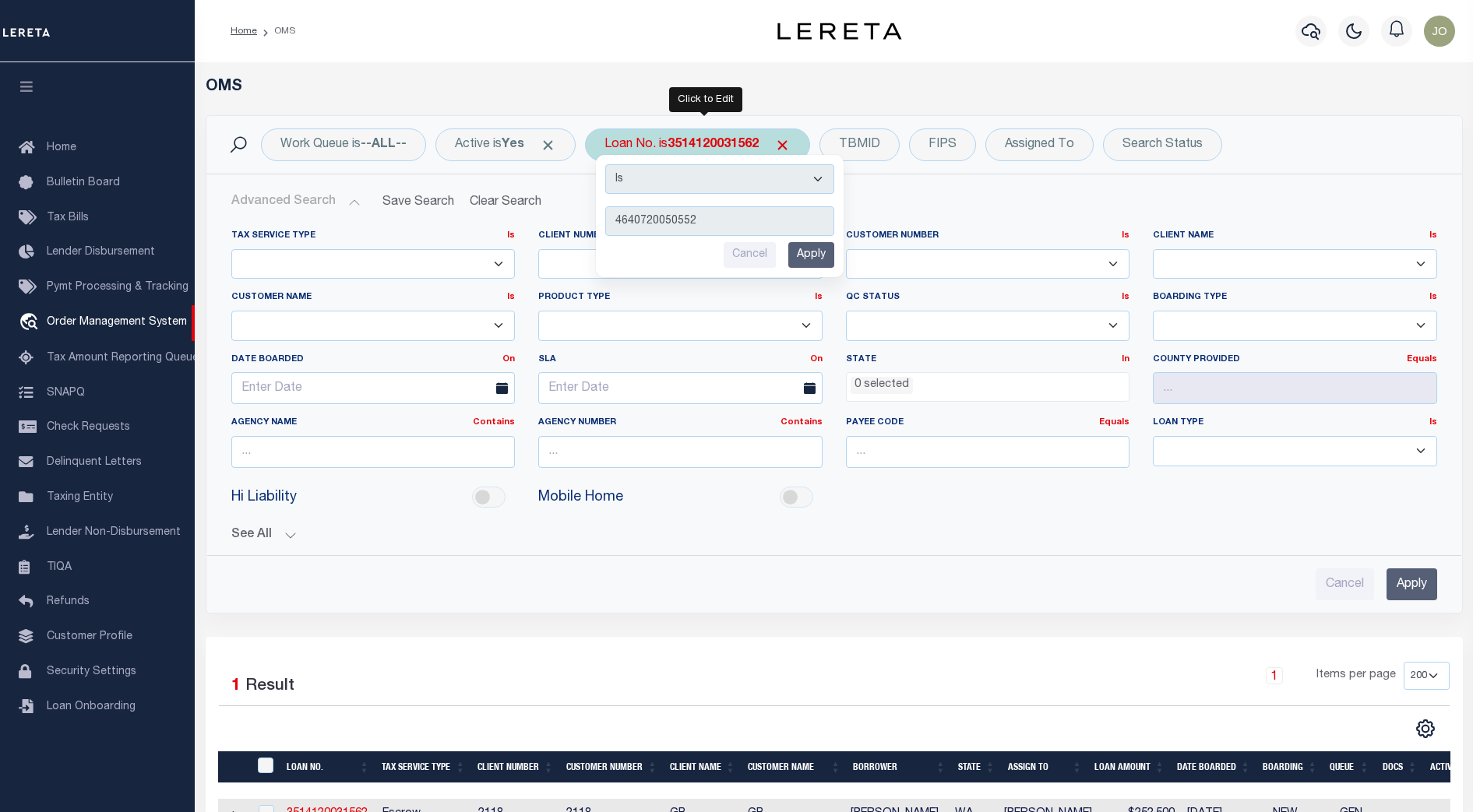
type input "4640720050552"
click at [821, 261] on input "Apply" at bounding box center [811, 255] width 46 height 25
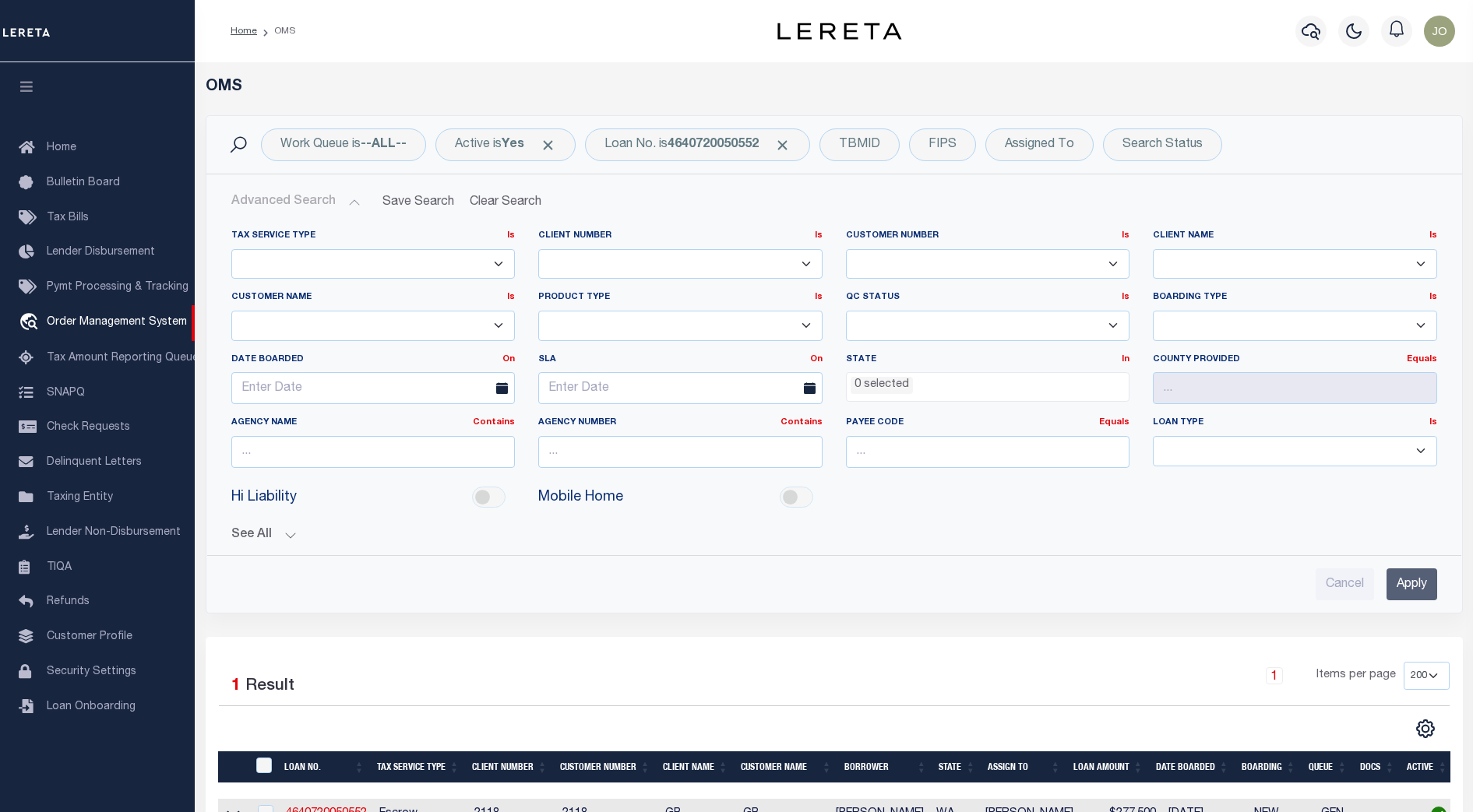
scroll to position [292, 0]
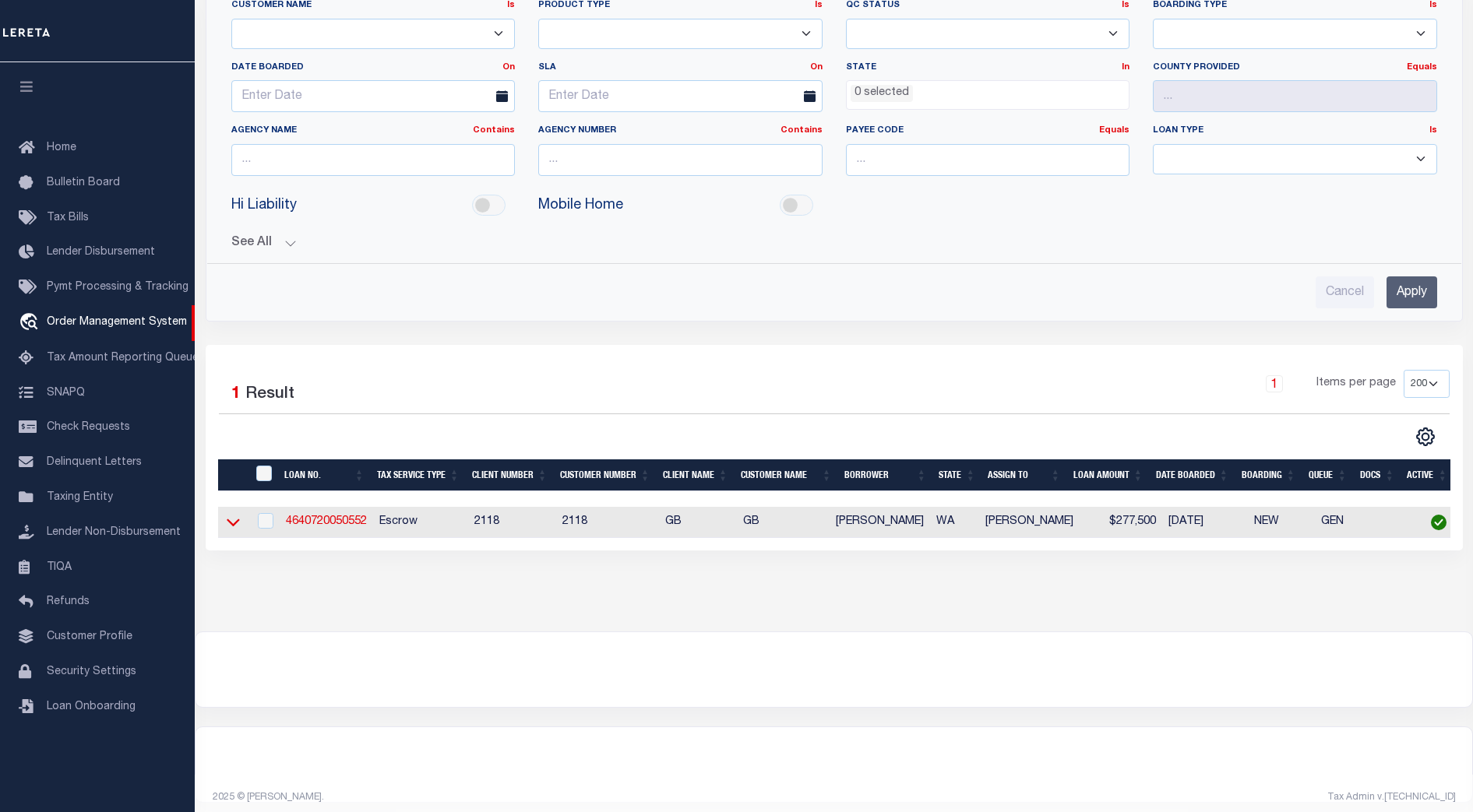
click at [233, 522] on icon at bounding box center [233, 523] width 14 height 16
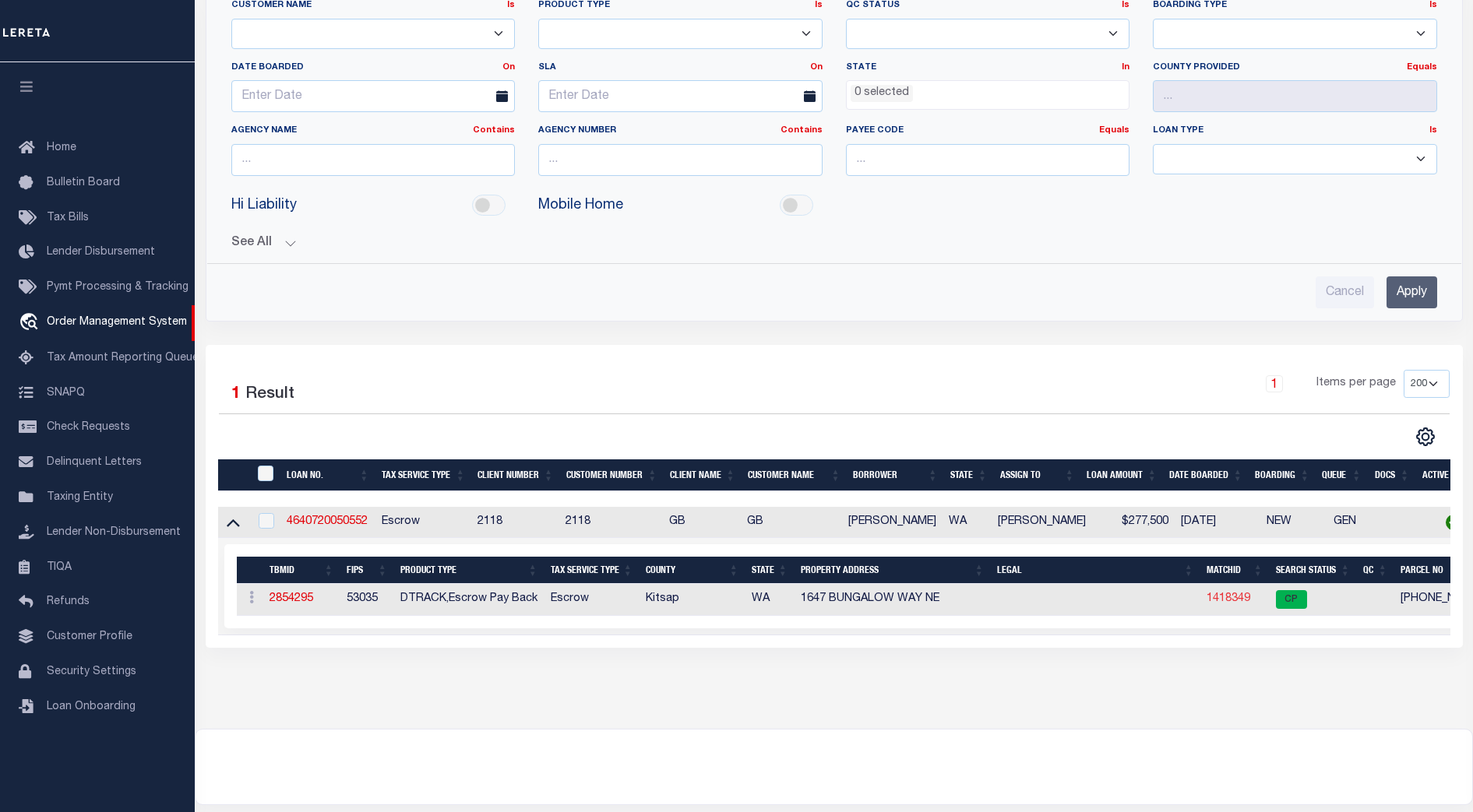
click at [1237, 602] on link "1418349" at bounding box center [1229, 599] width 44 height 11
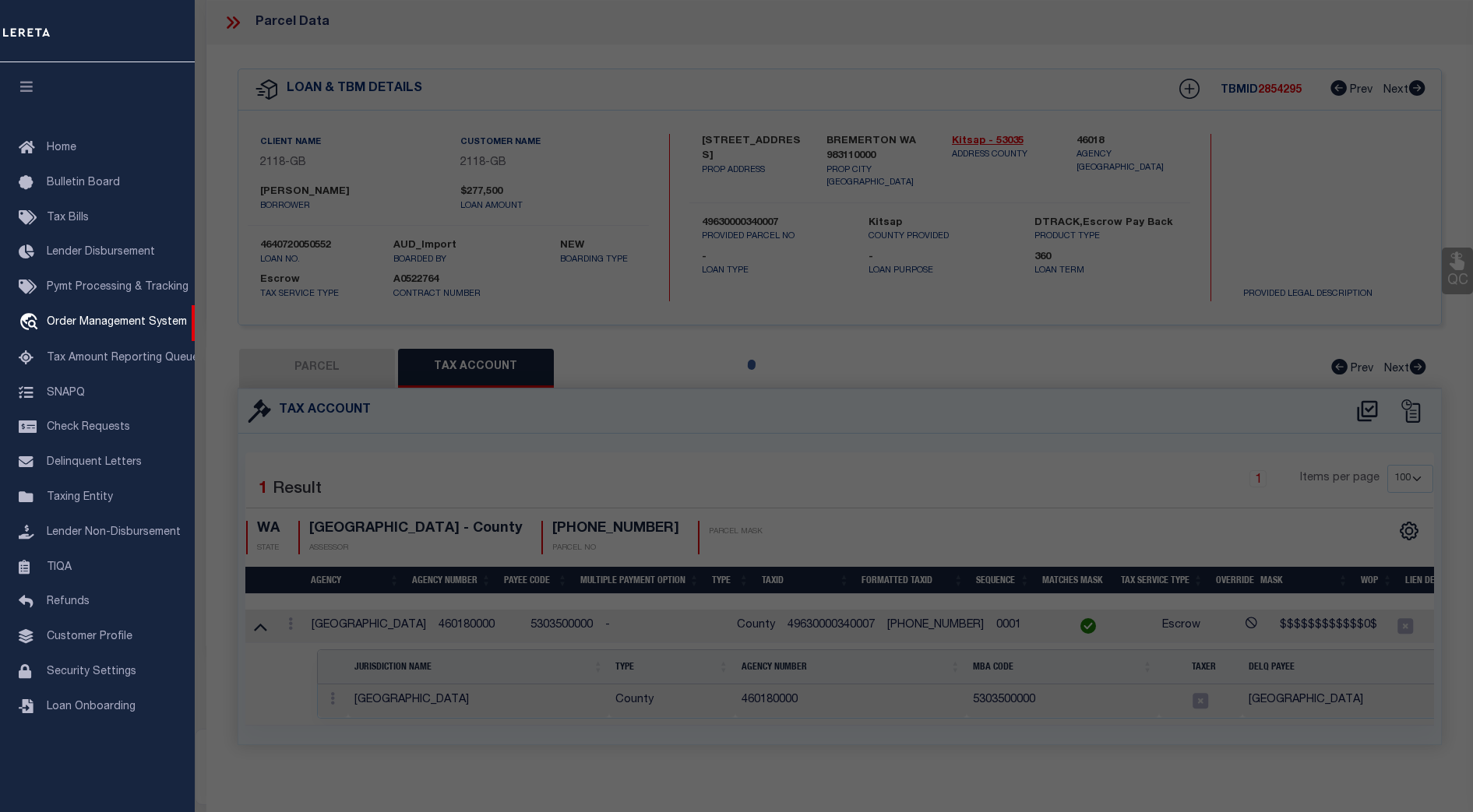
select select "AS"
checkbox input "false"
select select "CP"
type input "[PERSON_NAME]"
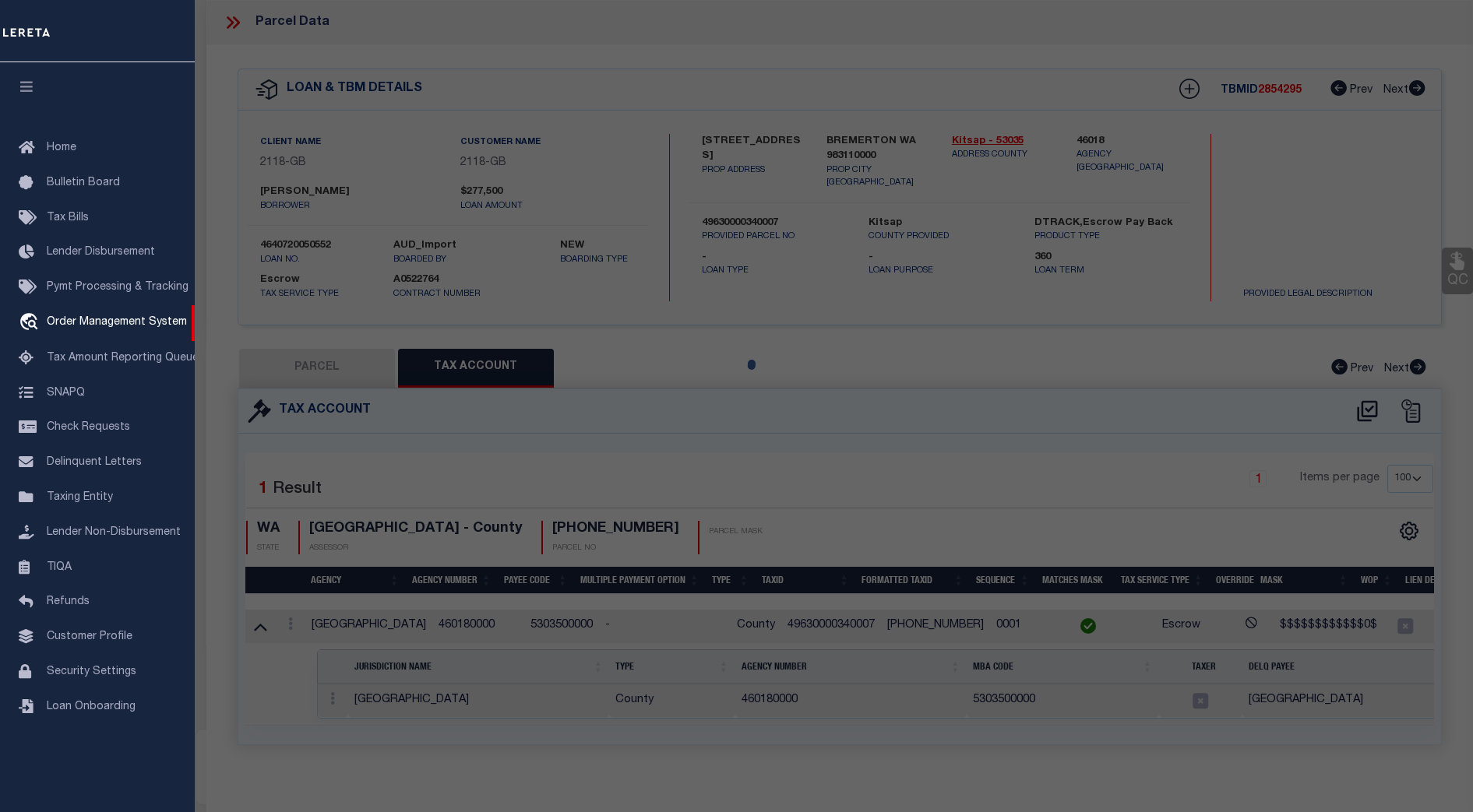
select select
type input "1647 BUNGALOW WAY NE"
type input "POULSBO WA 98370"
type textarea "Tax ID Special Project"
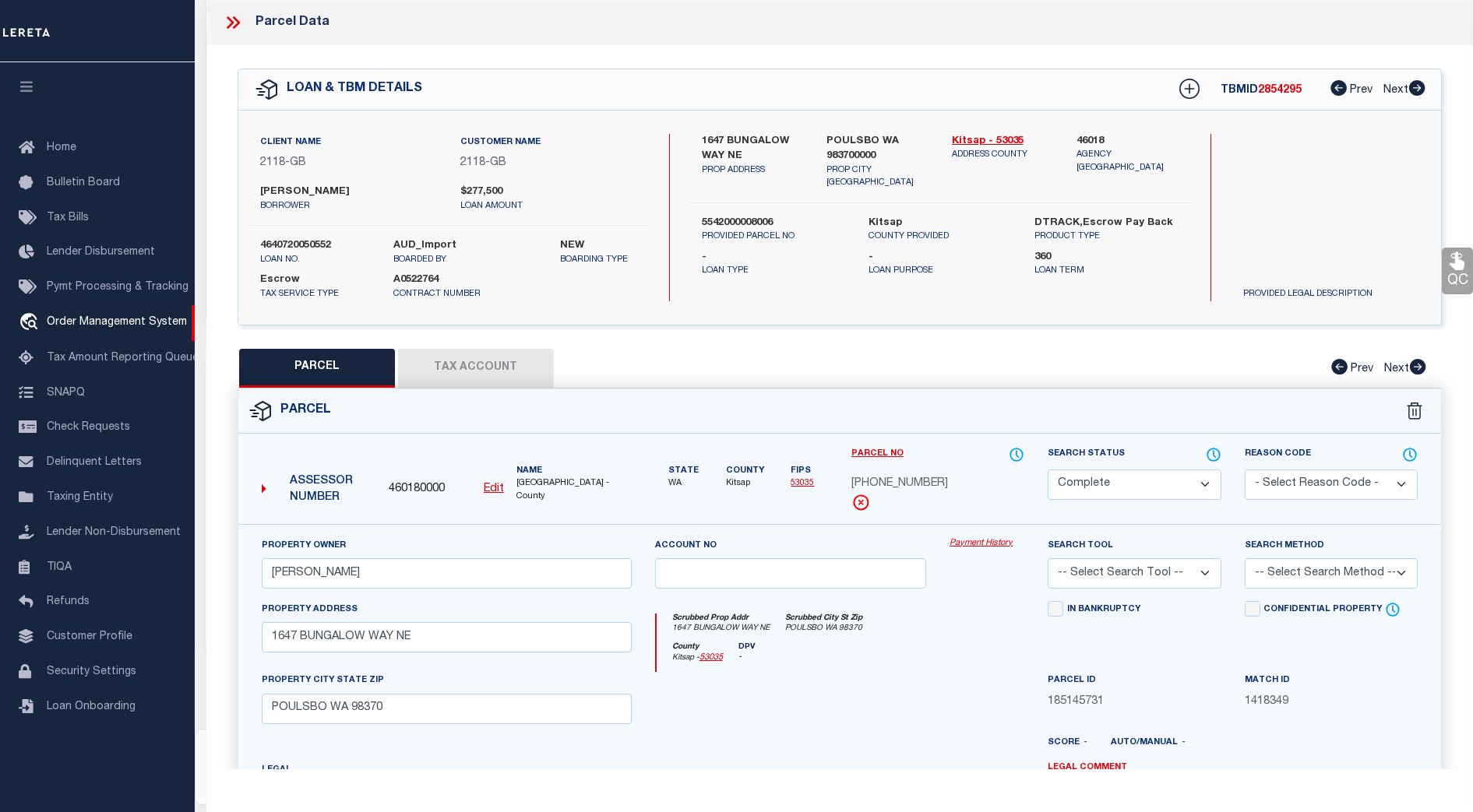
click at [491, 371] on button "Tax Account" at bounding box center [476, 368] width 156 height 39
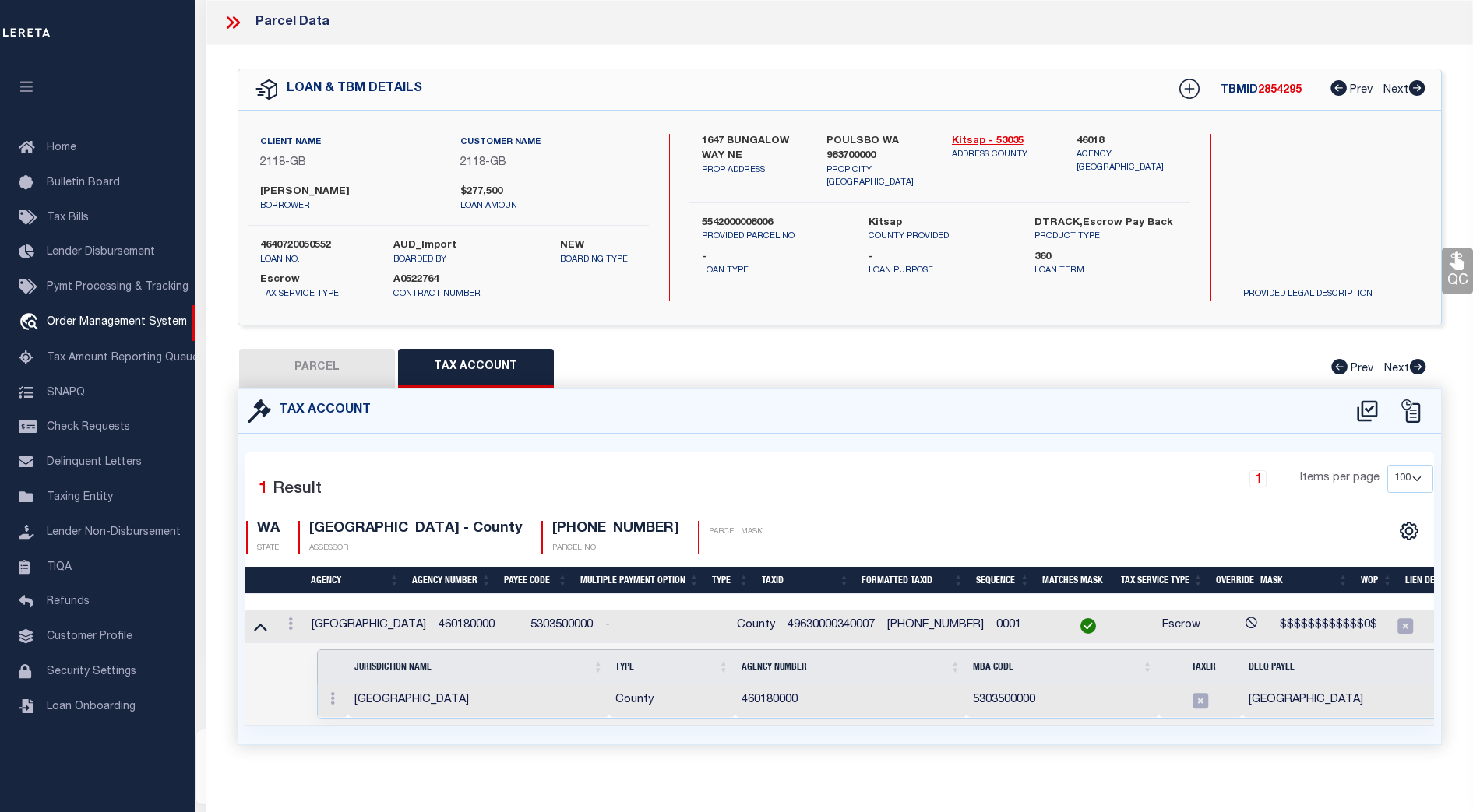
select select "100"
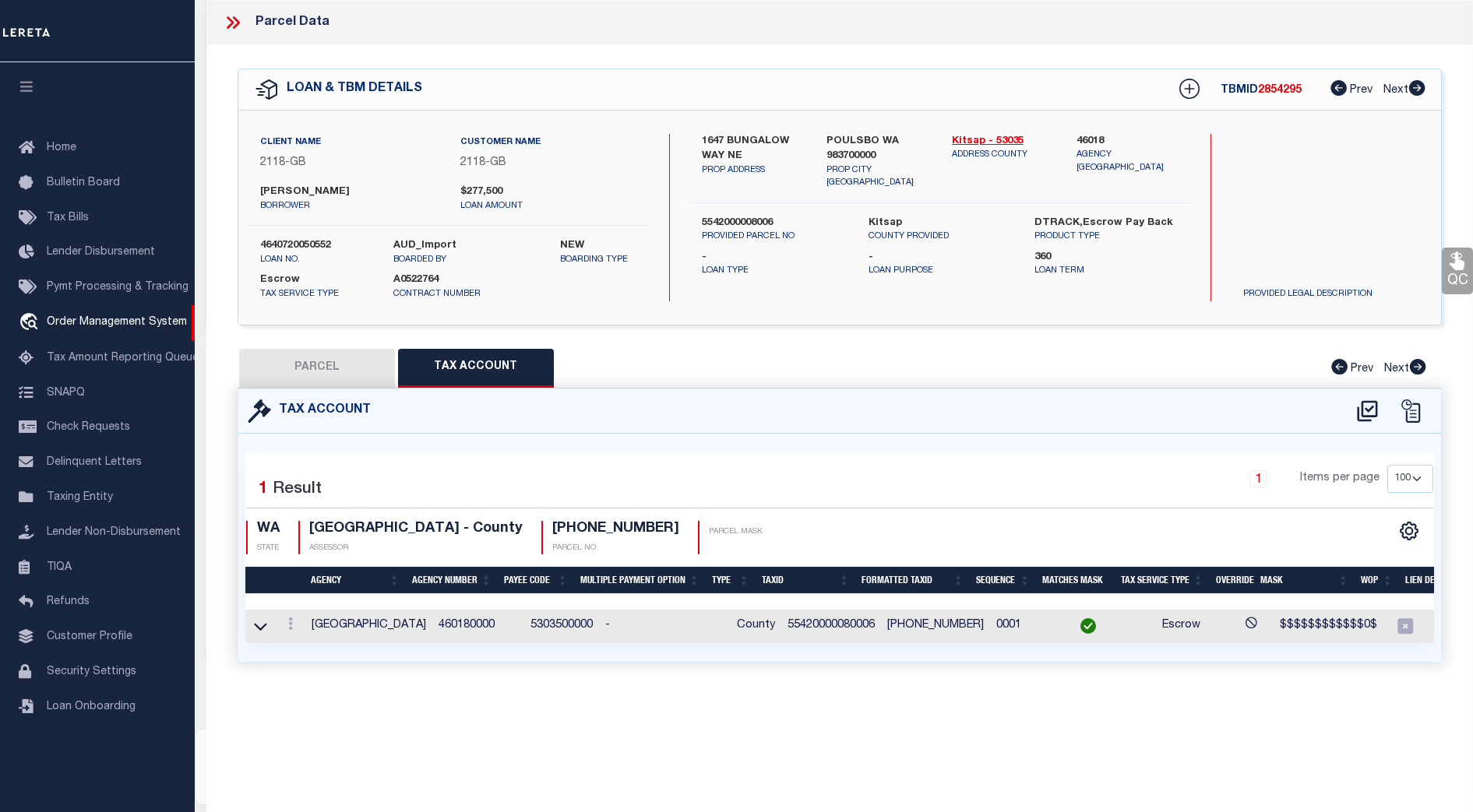
click at [818, 624] on td "55420000080006" at bounding box center [831, 626] width 100 height 34
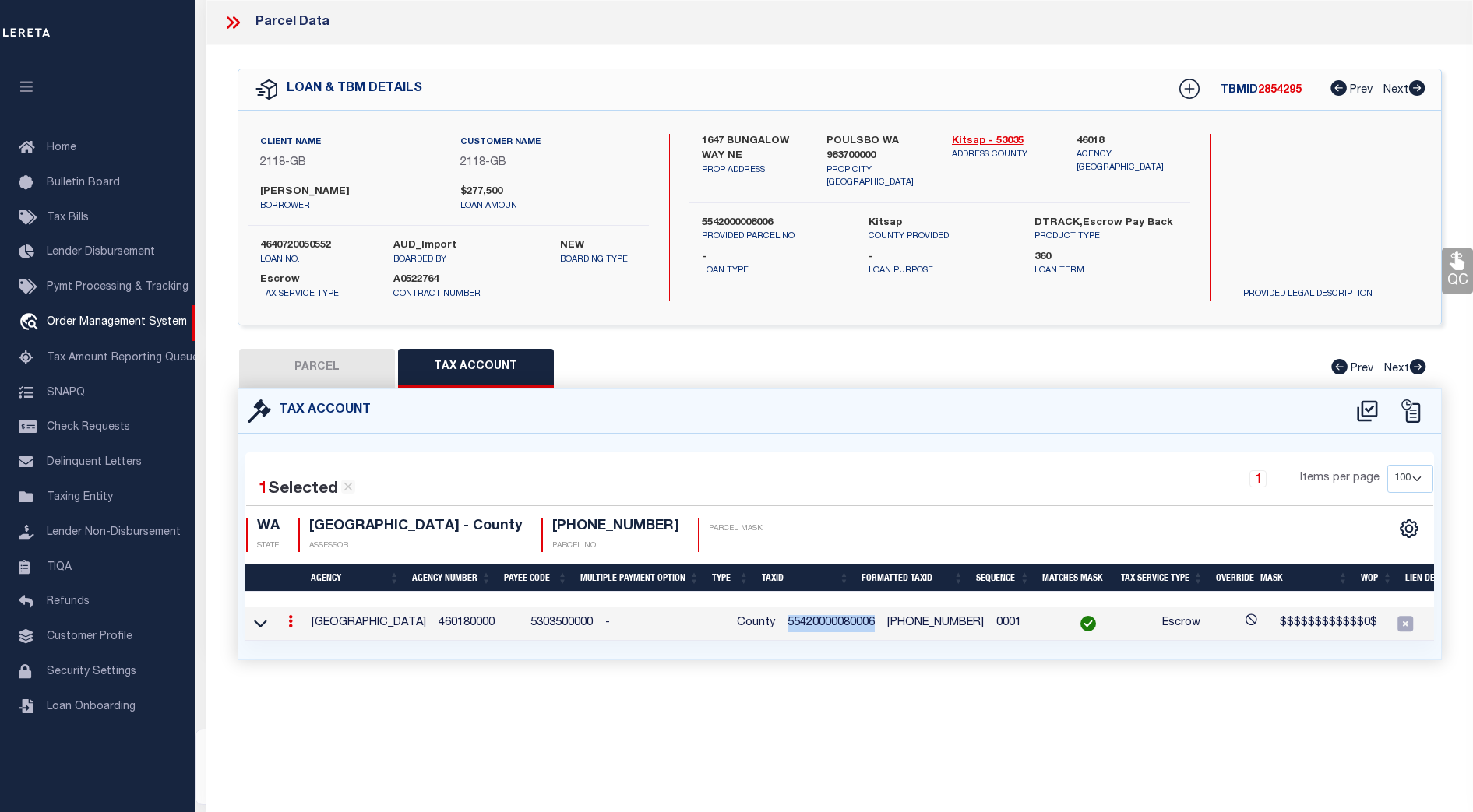
click at [818, 624] on td "55420000080006" at bounding box center [831, 624] width 100 height 34
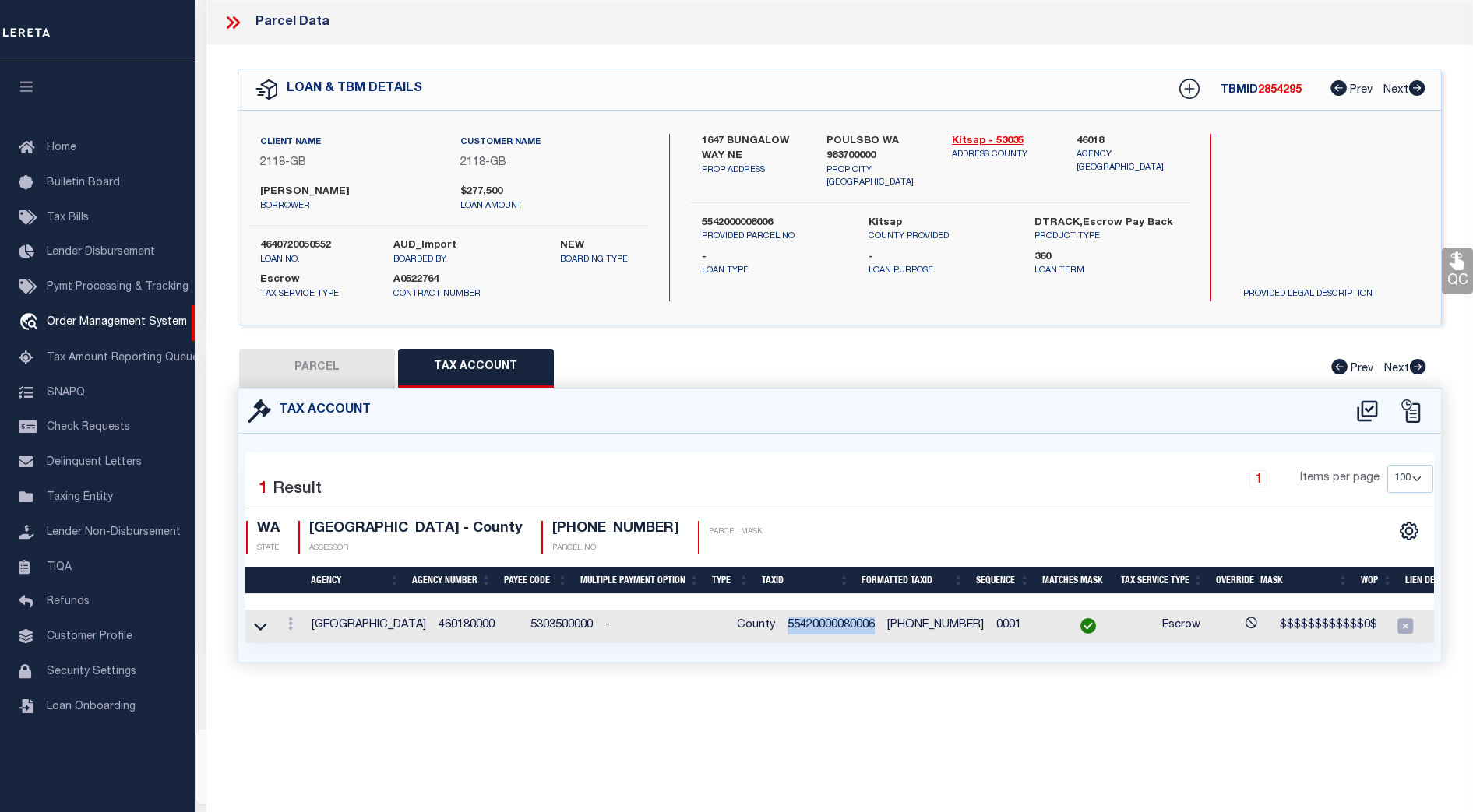
copy td "55420000080006"
click at [641, 405] on div "Tax Account" at bounding box center [840, 411] width 1203 height 44
click at [234, 24] on icon at bounding box center [233, 23] width 20 height 20
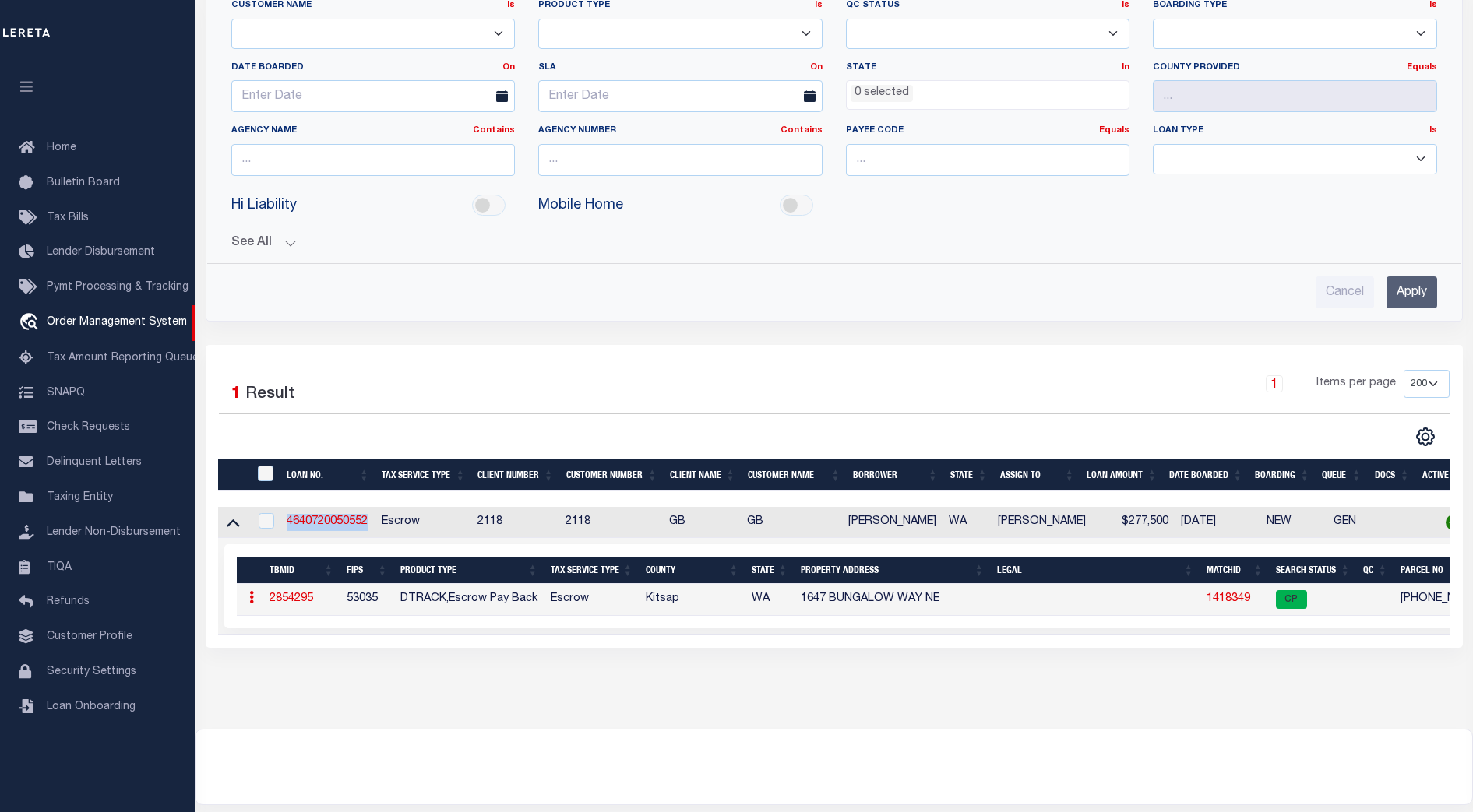
drag, startPoint x: 376, startPoint y: 520, endPoint x: 286, endPoint y: 523, distance: 90.0
click at [286, 523] on td "4640720050552" at bounding box center [328, 523] width 95 height 32
checkbox input "true"
copy link "4640720050552"
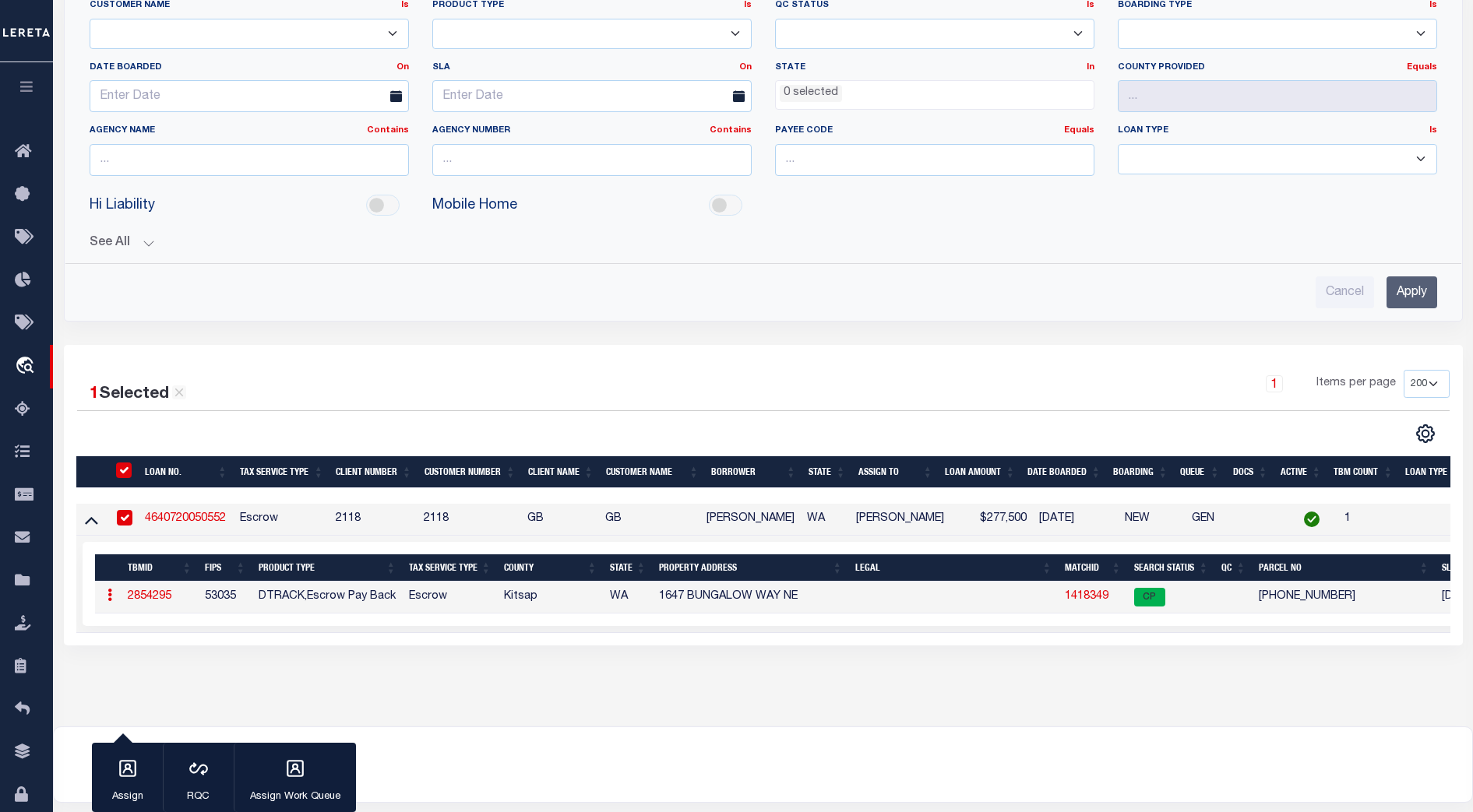
drag, startPoint x: 365, startPoint y: 667, endPoint x: 344, endPoint y: 653, distance: 25.2
click at [365, 667] on div "OMS Work Queue is --ALL-- Active is Yes Loan No. is 4640720050552 TBMID FIPS As…" at bounding box center [763, 232] width 1411 height 894
click at [798, 673] on div "OMS Work Queue is --ALL-- Active is Yes Loan No. is 4640720050552 TBMID FIPS As…" at bounding box center [763, 232] width 1411 height 894
click at [153, 599] on link "2854295" at bounding box center [150, 597] width 44 height 11
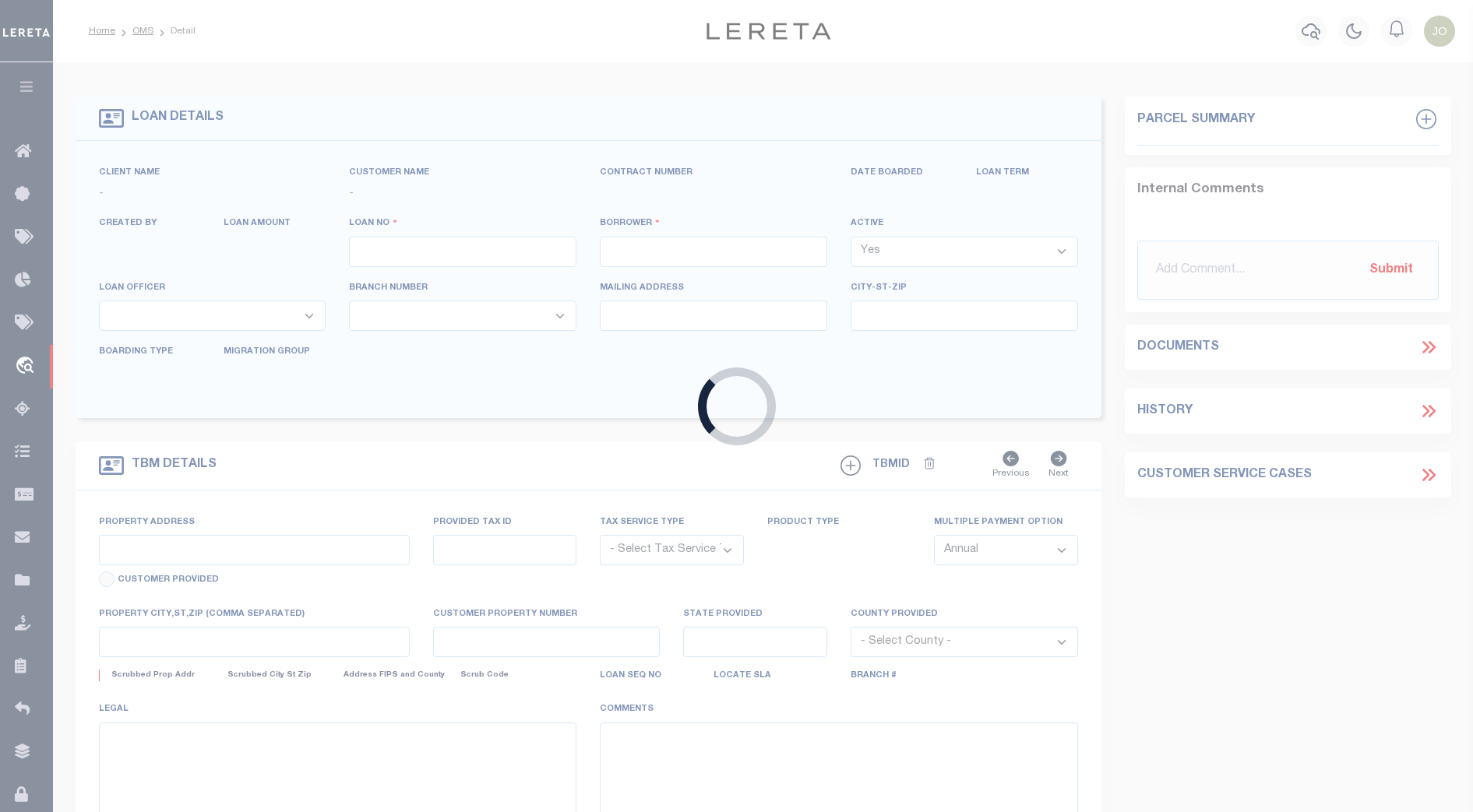
type input "4640720050552"
type input "[PERSON_NAME]"
select select
select select "Escrow"
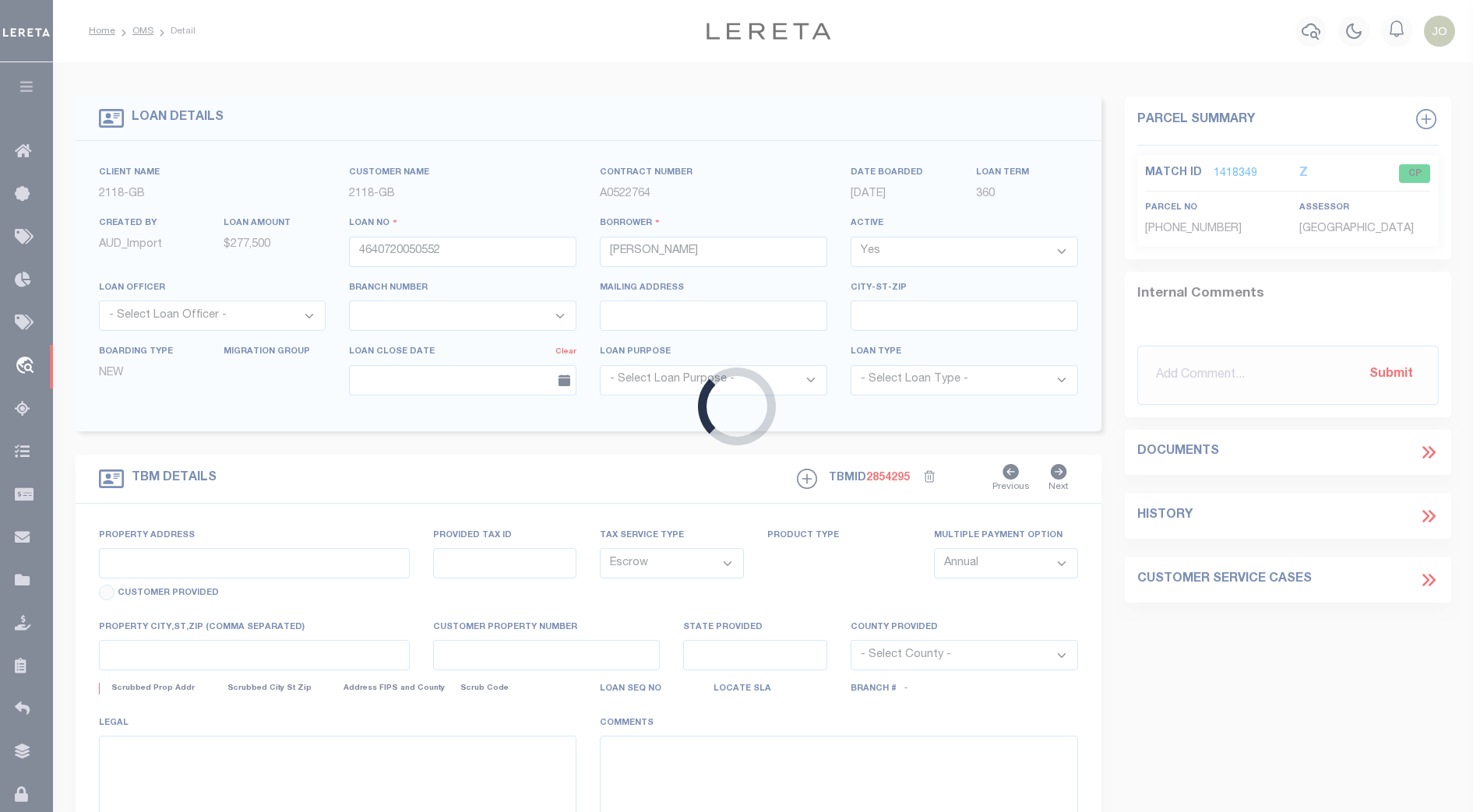
type input "1647 BUNGALOW WAY NE"
type input "5542000008006"
select select
type input "POULSBO WA 983700000"
type input "WA"
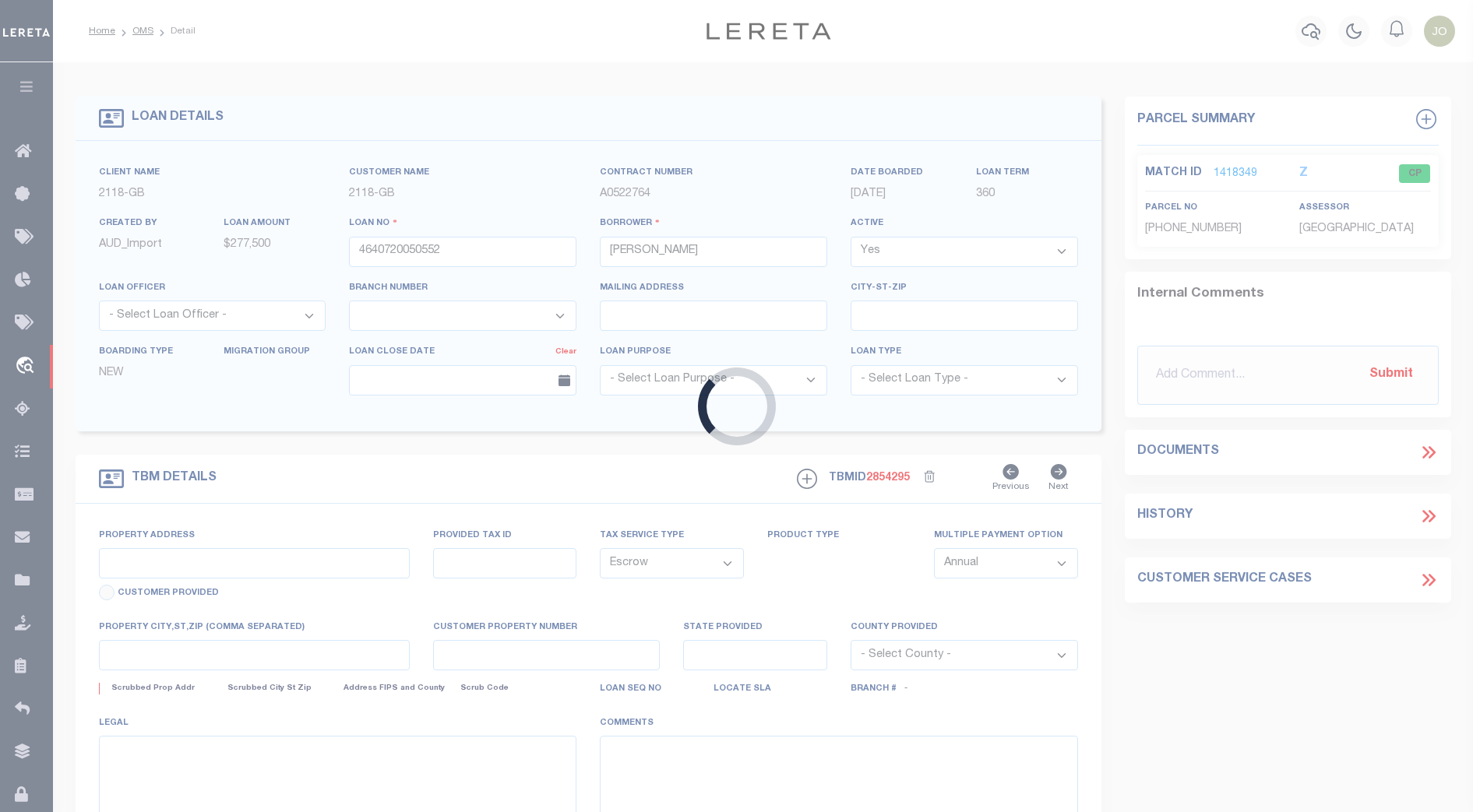
select select
select select "3688"
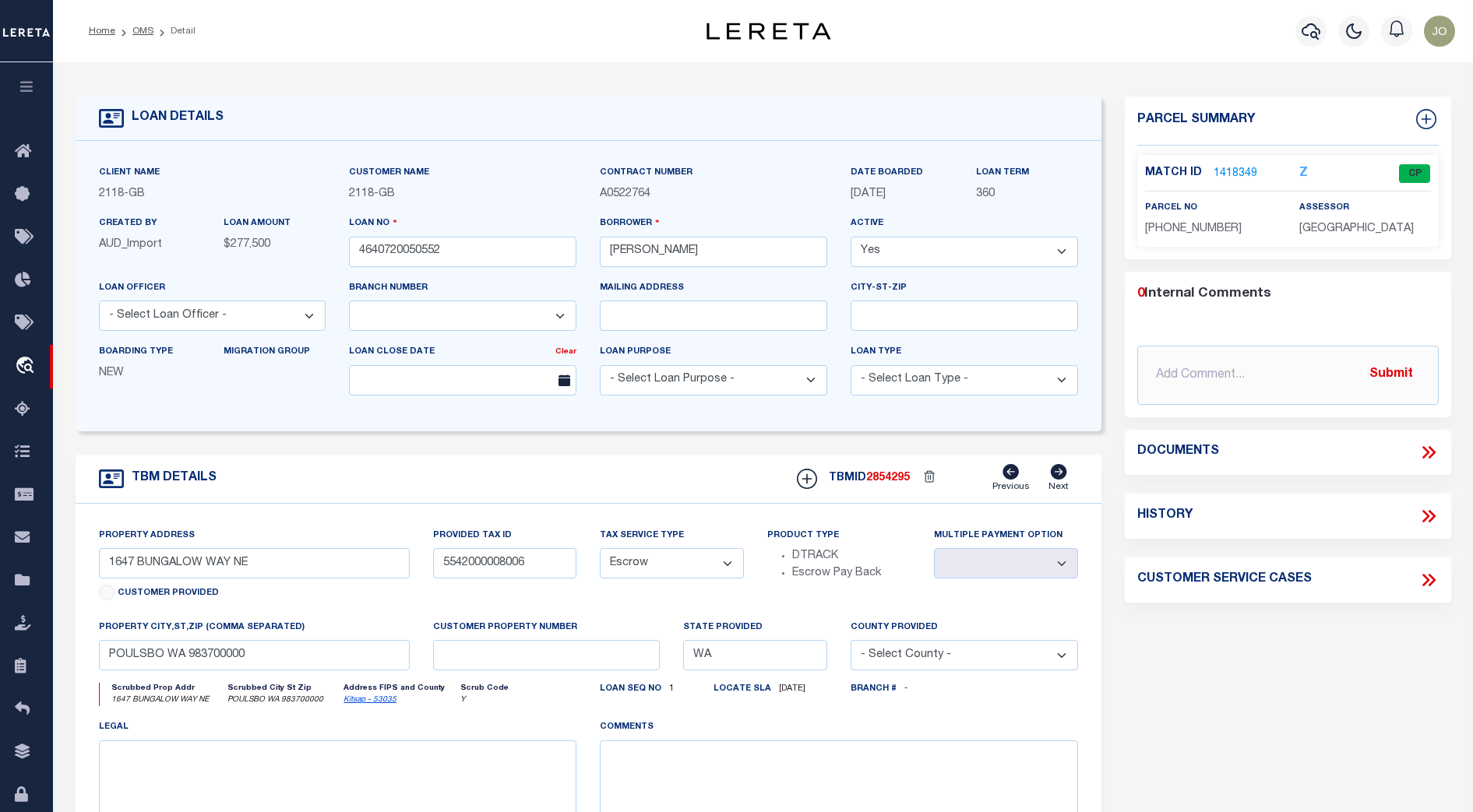
click at [1234, 169] on link "1418349" at bounding box center [1235, 174] width 44 height 16
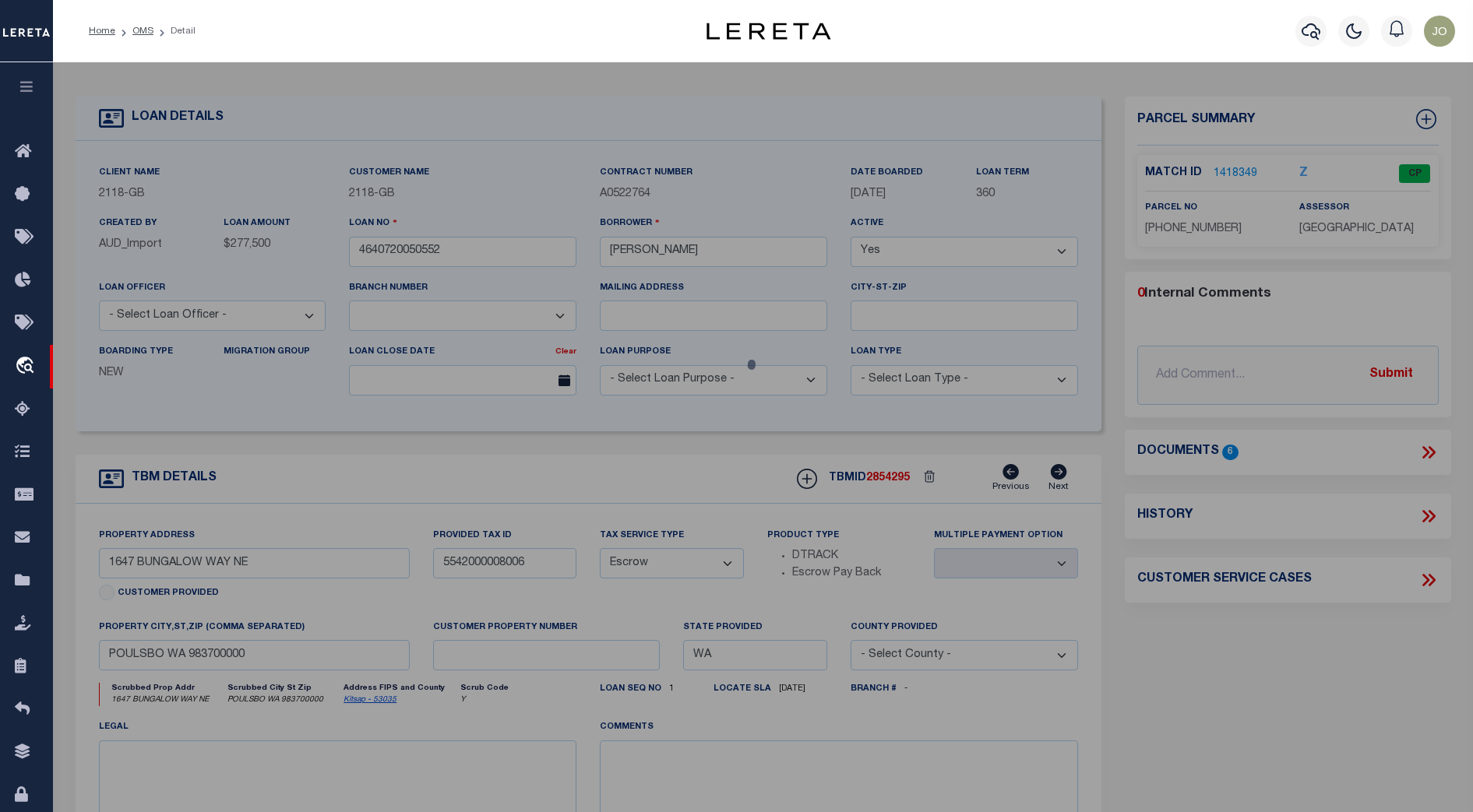
select select "AS"
checkbox input "false"
select select "CP"
type input "[PERSON_NAME]"
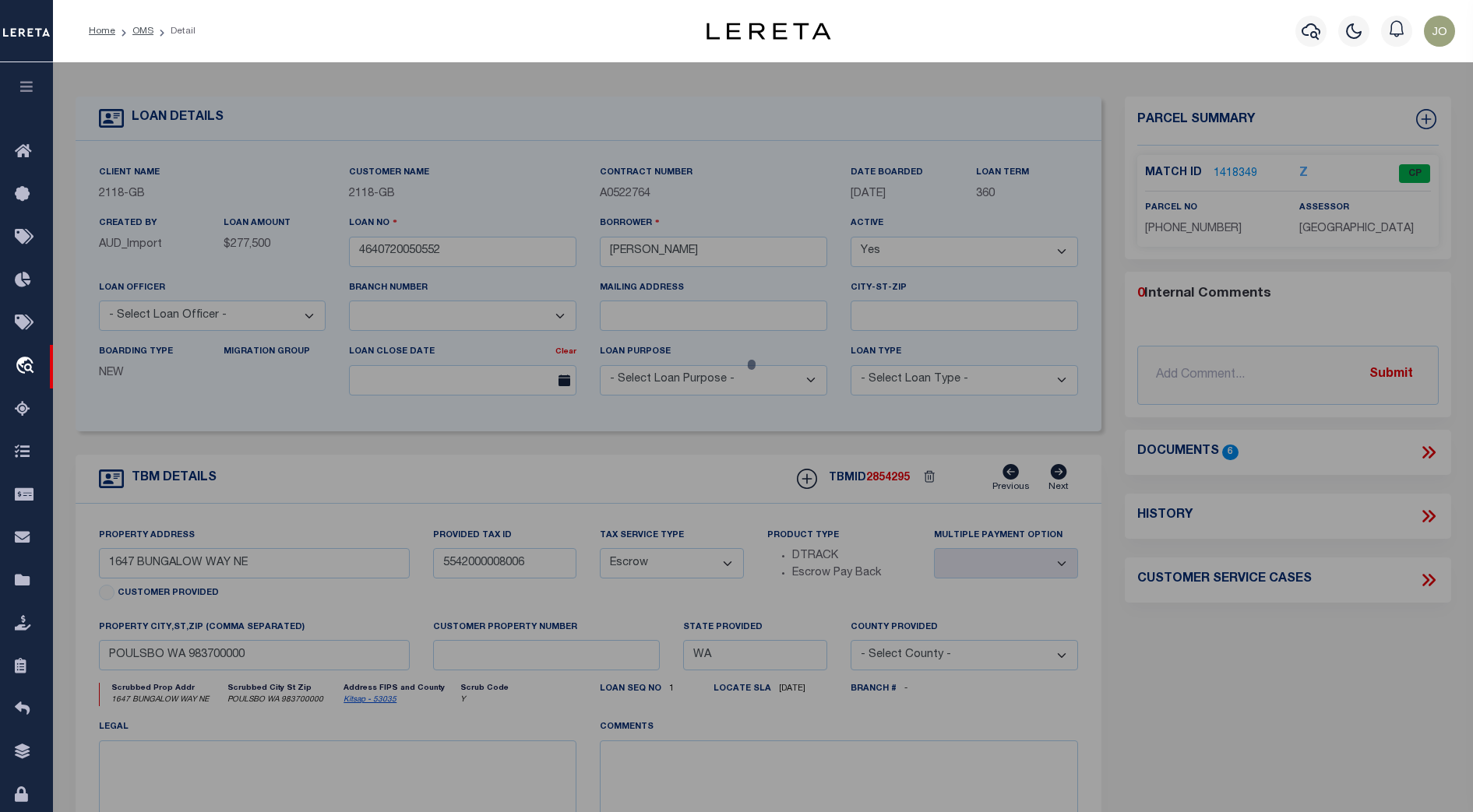
select select
type input "1647 BUNGALOW WAY NE"
type input "POULSBO WA 98370"
type textarea "Tax ID Special Project"
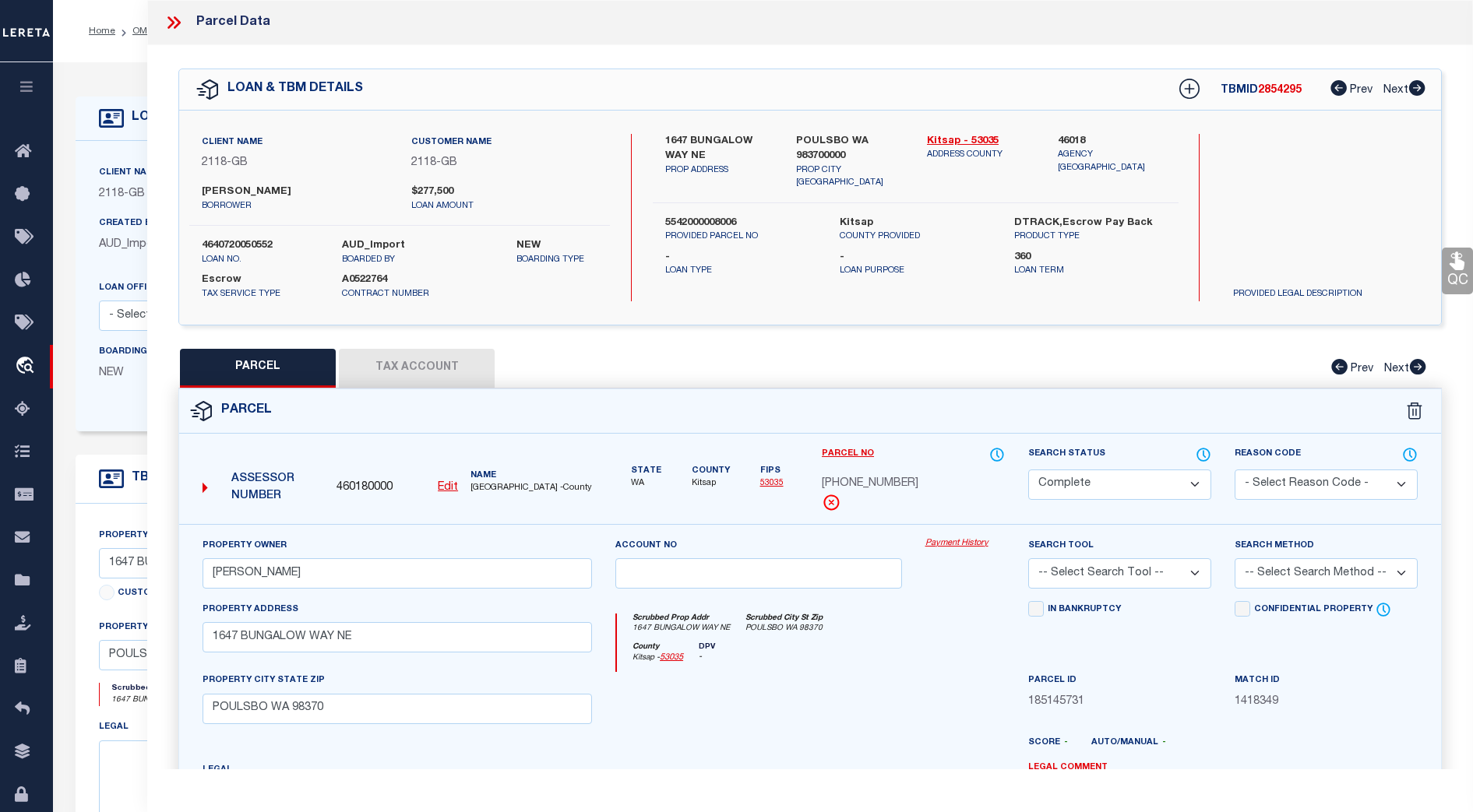
click at [427, 374] on button "Tax Account" at bounding box center [417, 368] width 156 height 39
select select "100"
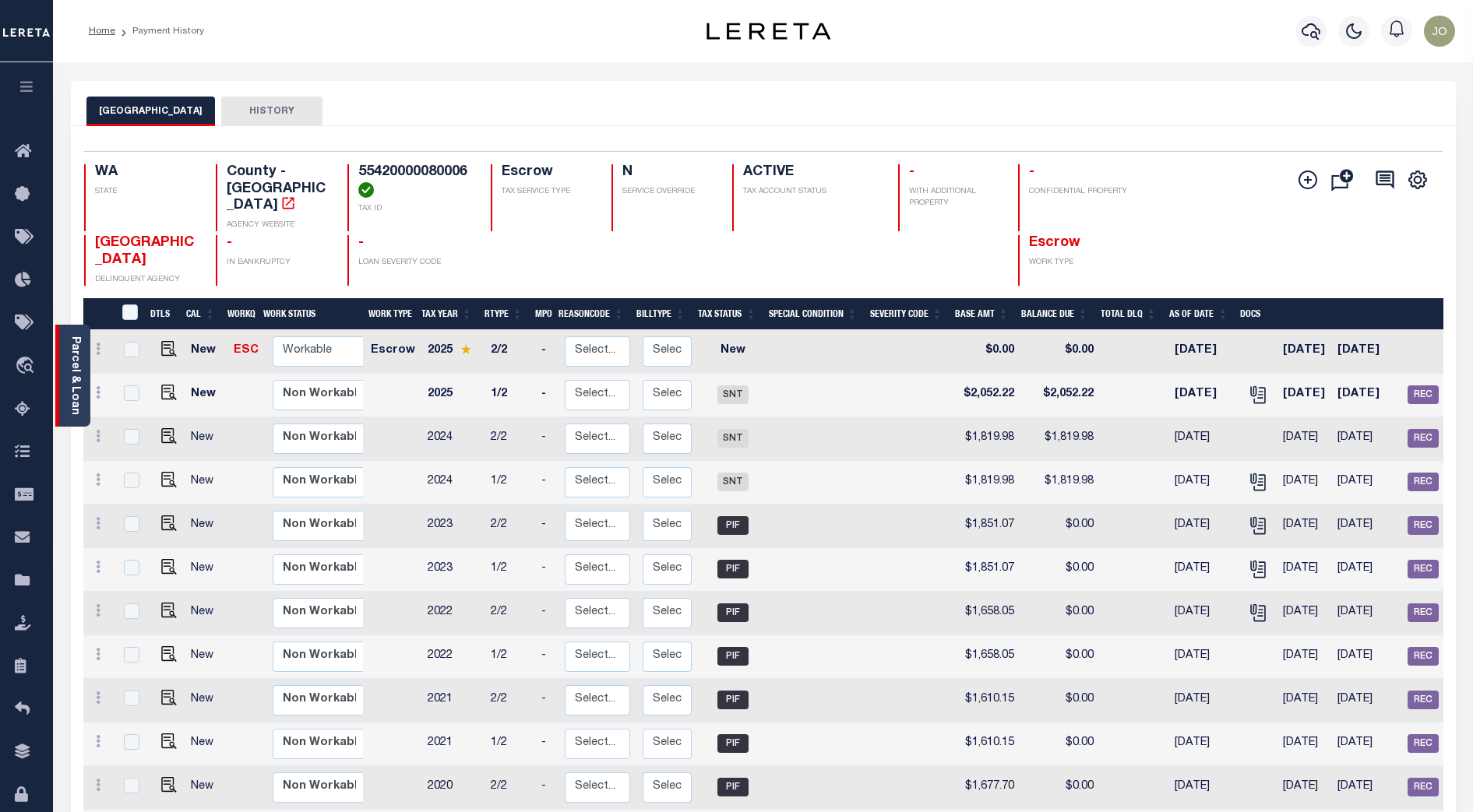
click at [74, 356] on link "Parcel & Loan" at bounding box center [74, 376] width 11 height 79
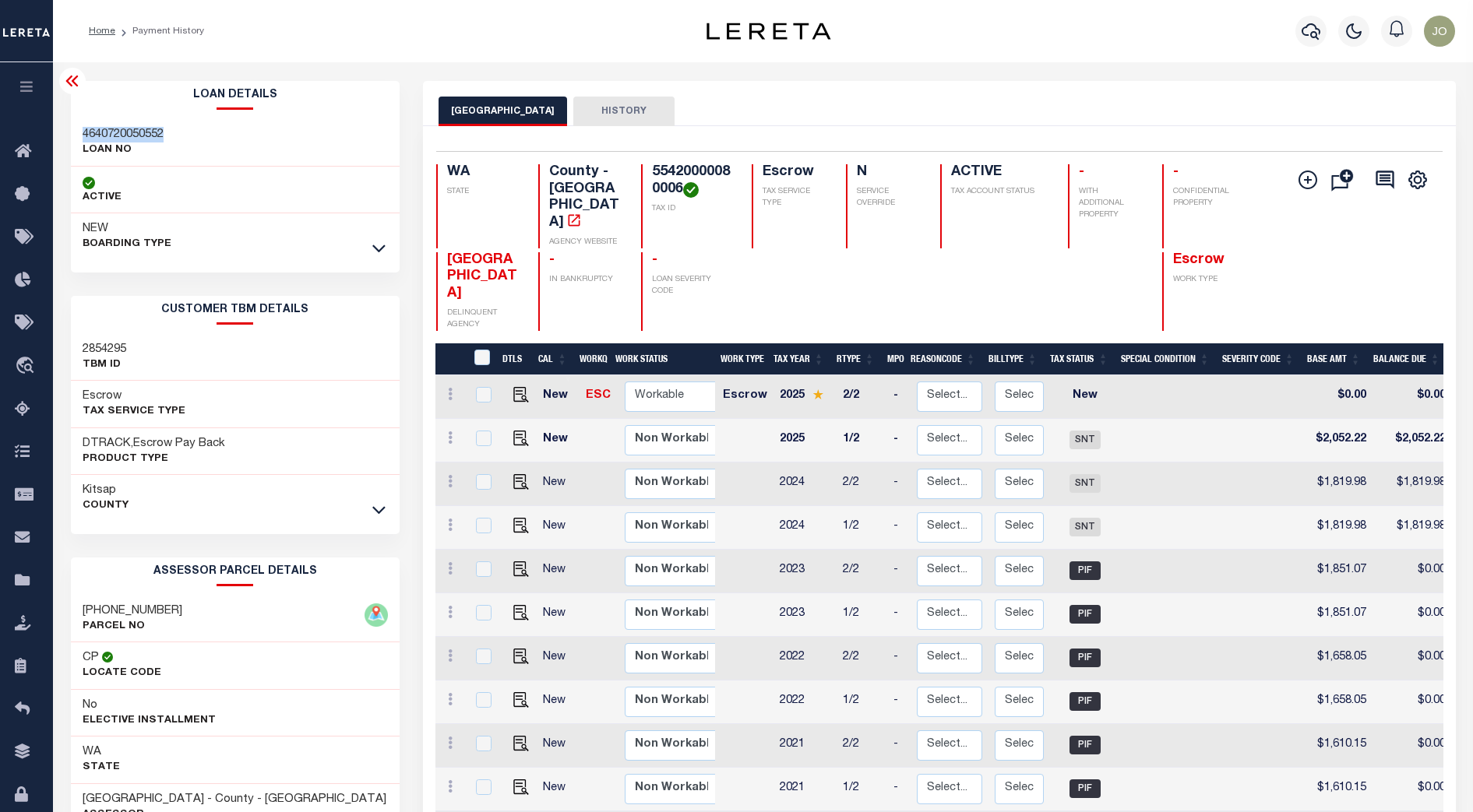
drag, startPoint x: 188, startPoint y: 131, endPoint x: 79, endPoint y: 139, distance: 109.3
click at [79, 139] on div "4640720050552 LOAN NO" at bounding box center [235, 142] width 329 height 47
copy h3 "4640720050552"
